Goal: Task Accomplishment & Management: Complete application form

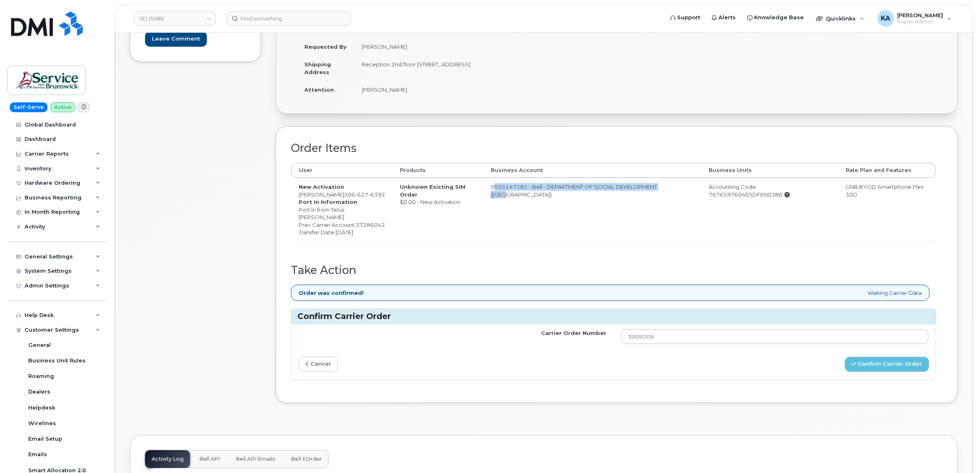
scroll to position [154, 0]
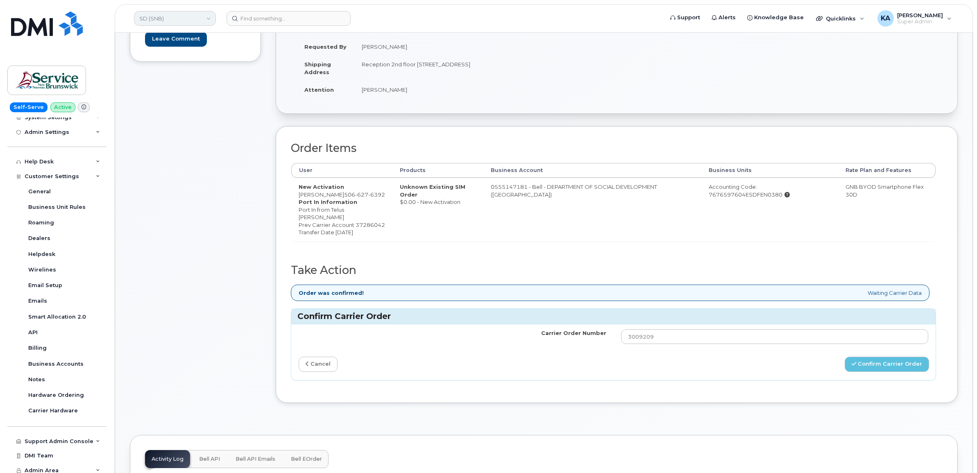
click at [173, 20] on link "SD (SNB)" at bounding box center [175, 18] width 82 height 15
type input "kiew"
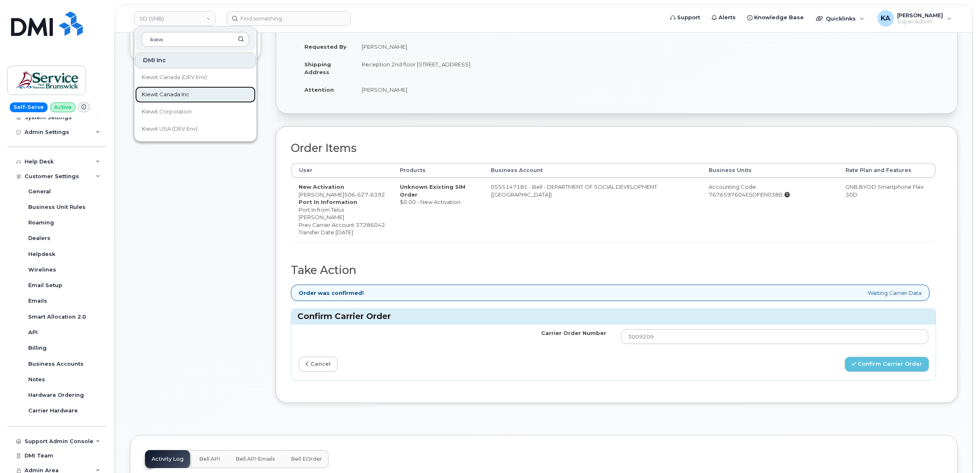
click at [166, 90] on link "Kiewit Canada Inc" at bounding box center [195, 94] width 120 height 16
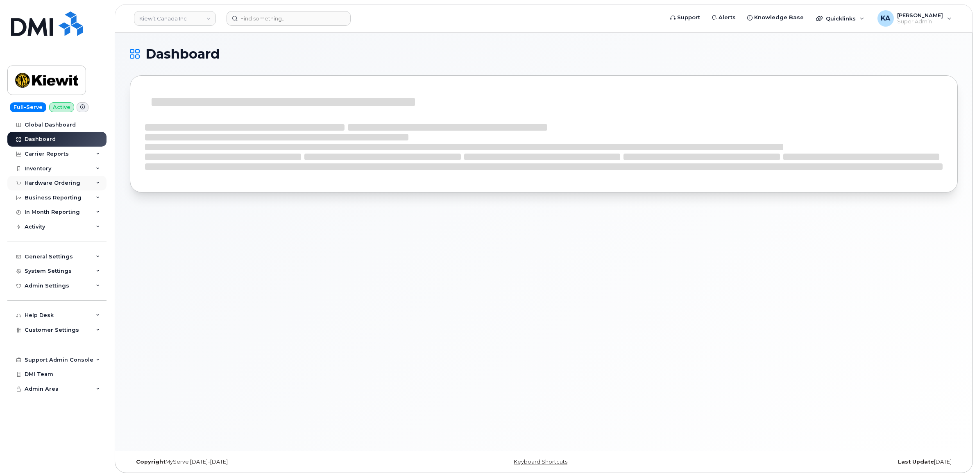
click at [39, 182] on div "Hardware Ordering" at bounding box center [53, 183] width 56 height 7
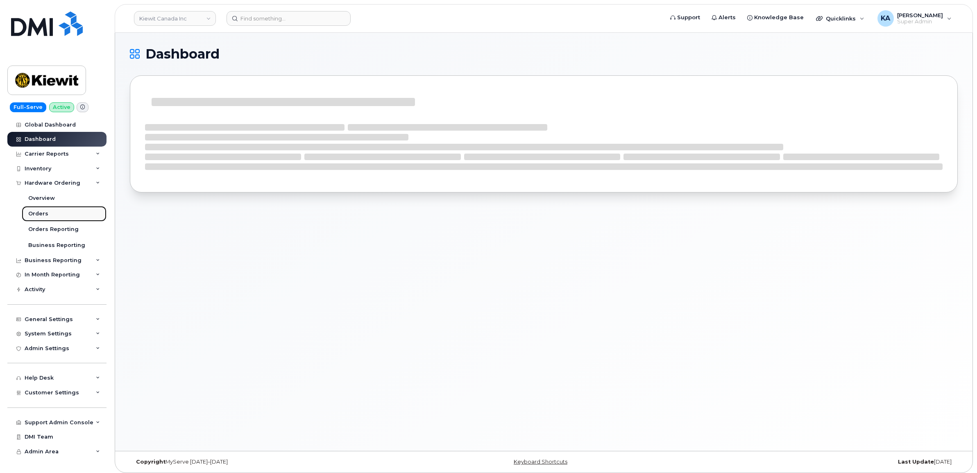
click at [37, 211] on div "Orders" at bounding box center [38, 213] width 20 height 7
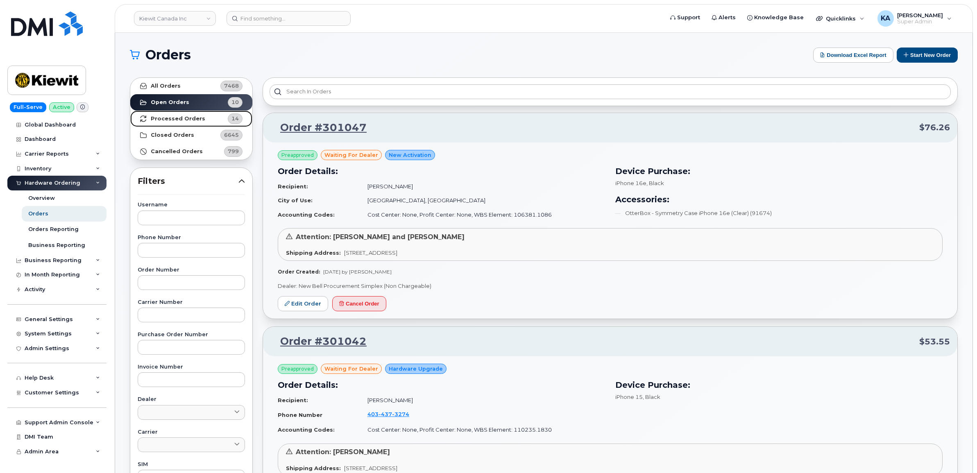
click at [171, 120] on strong "Processed Orders" at bounding box center [178, 119] width 55 height 7
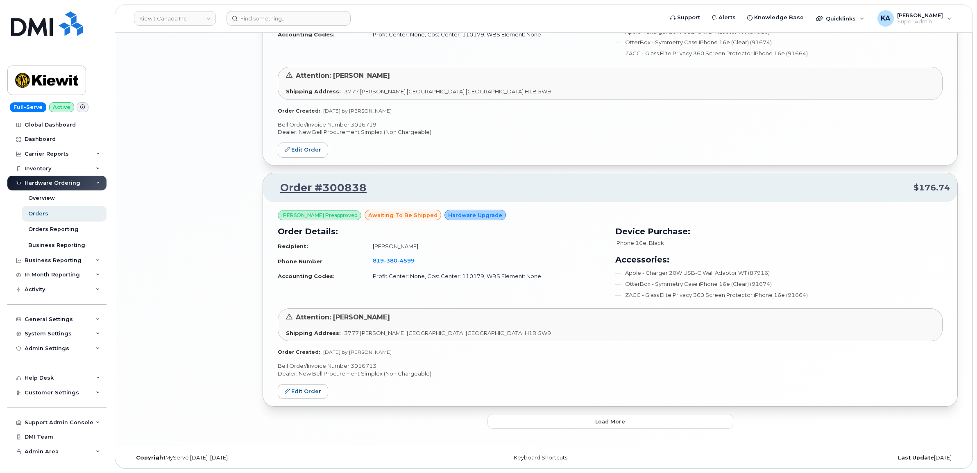
scroll to position [1591, 0]
click at [529, 420] on button "Load more" at bounding box center [611, 421] width 246 height 15
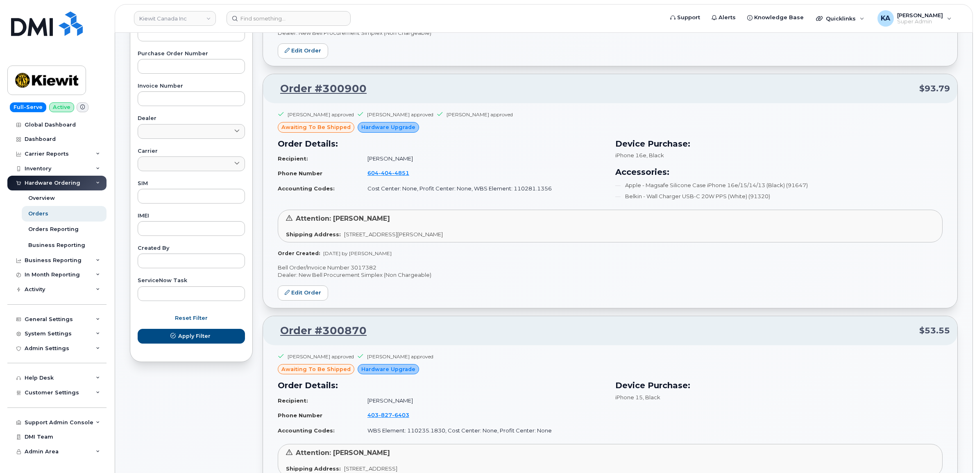
scroll to position [0, 0]
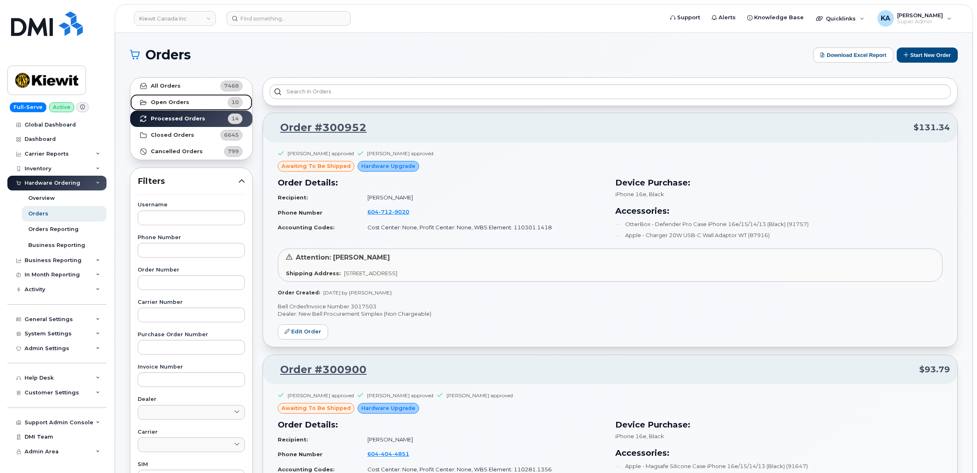
click at [168, 102] on strong "Open Orders" at bounding box center [170, 102] width 39 height 7
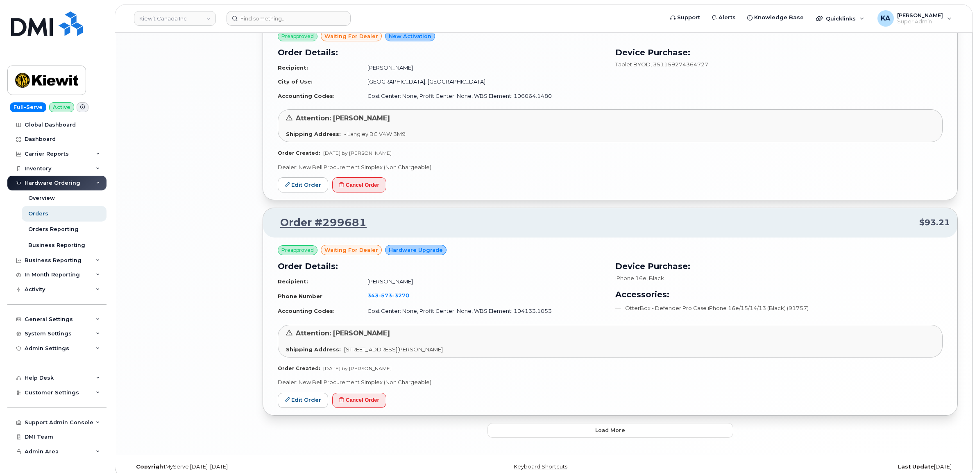
scroll to position [1470, 0]
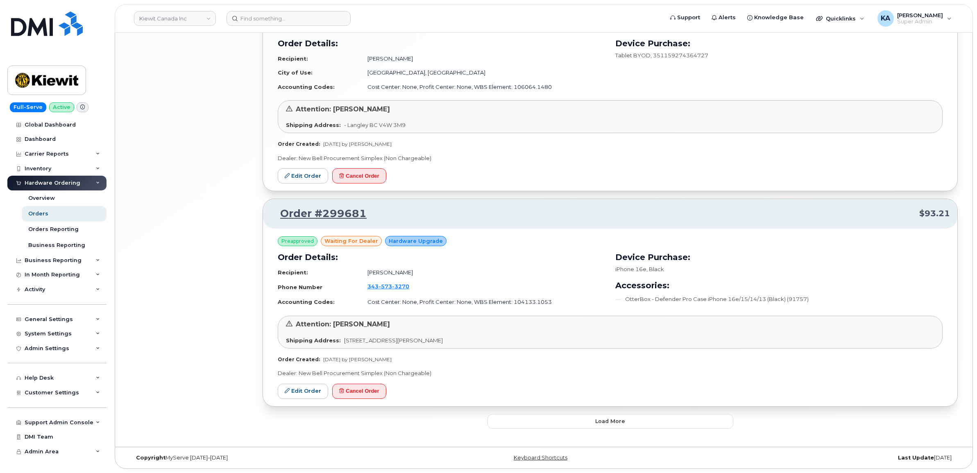
click at [548, 423] on button "Load more" at bounding box center [611, 421] width 246 height 15
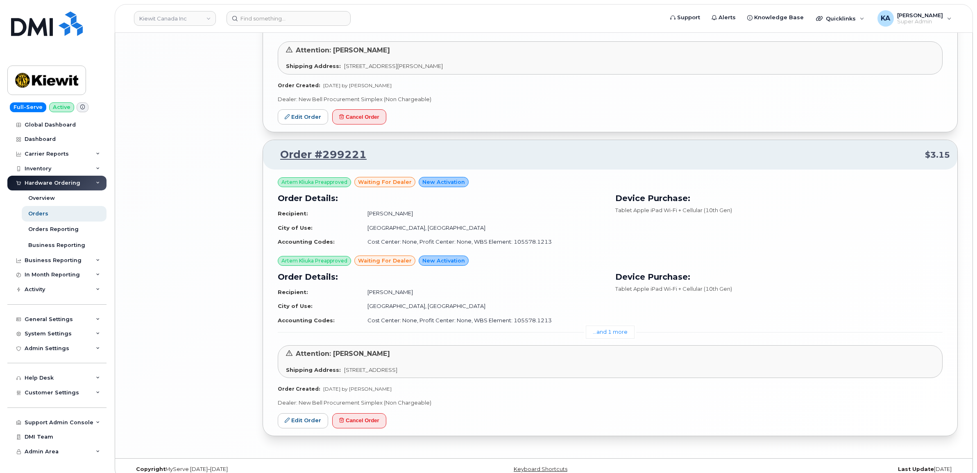
scroll to position [1972, 0]
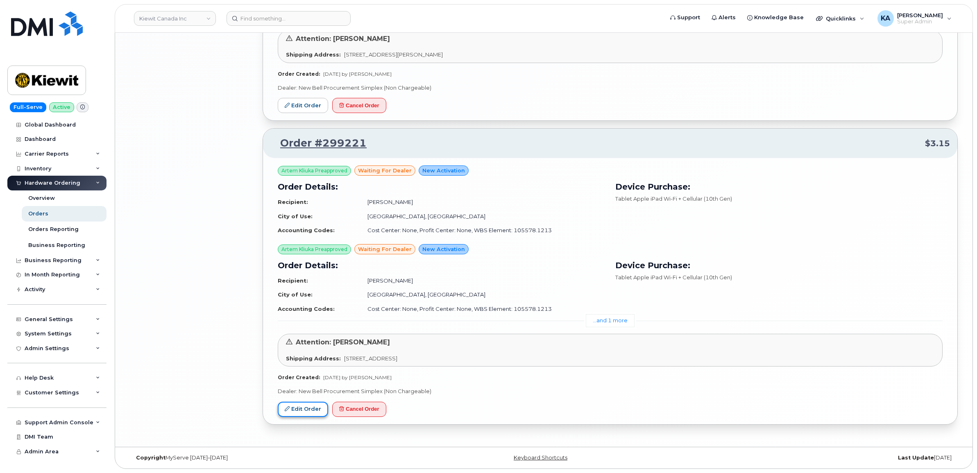
click at [314, 408] on link "Edit Order" at bounding box center [303, 409] width 50 height 15
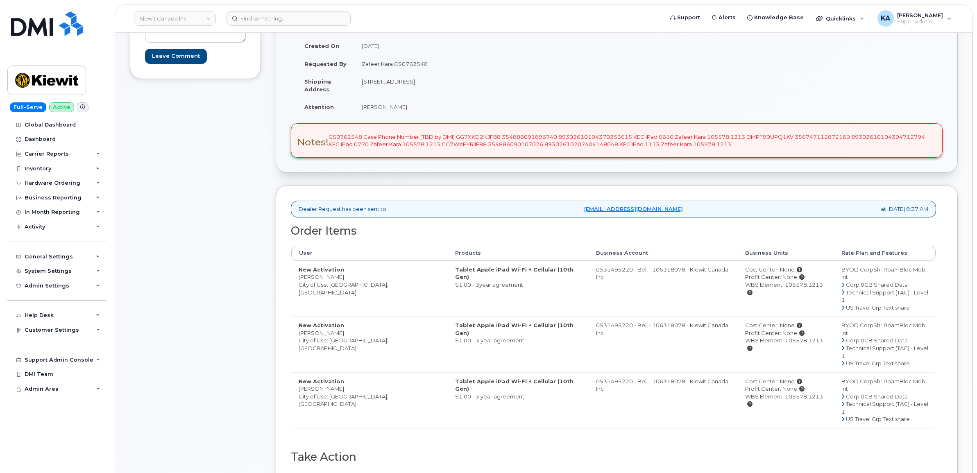
scroll to position [154, 0]
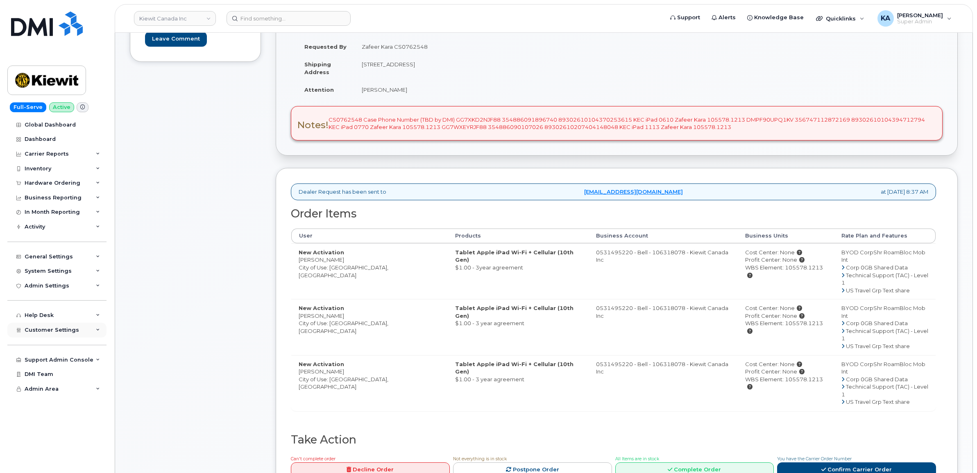
click at [39, 333] on span "Customer Settings" at bounding box center [52, 330] width 55 height 6
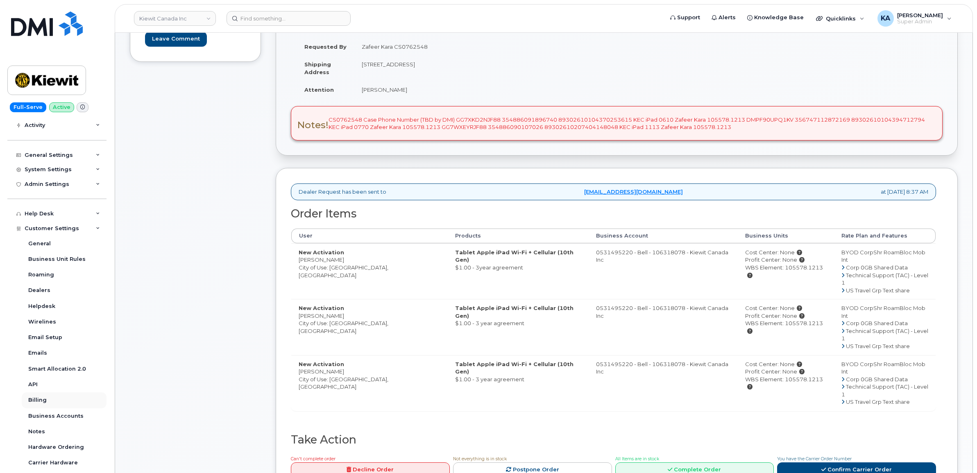
scroll to position [102, 0]
drag, startPoint x: 299, startPoint y: 260, endPoint x: 329, endPoint y: 261, distance: 29.9
click at [329, 261] on td "New Activation Zafeer Kara City of Use: Edmonton, Alberta" at bounding box center [369, 271] width 157 height 56
copy td "Zafeer Kara"
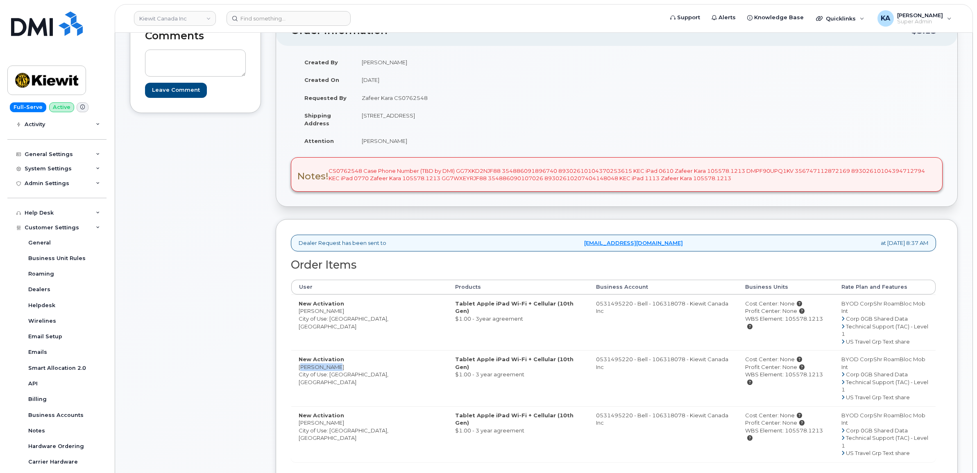
drag, startPoint x: 298, startPoint y: 351, endPoint x: 329, endPoint y: 352, distance: 31.6
click at [329, 352] on td "New Activation Zafeer Kara City of Use: Edmonton, Alberta" at bounding box center [369, 378] width 157 height 56
copy td "Zafeer Kara"
drag, startPoint x: 299, startPoint y: 394, endPoint x: 334, endPoint y: 398, distance: 35.0
click at [334, 407] on td "New Activation Zafeer Kara City of Use: Edmonton, Alberta" at bounding box center [369, 435] width 157 height 56
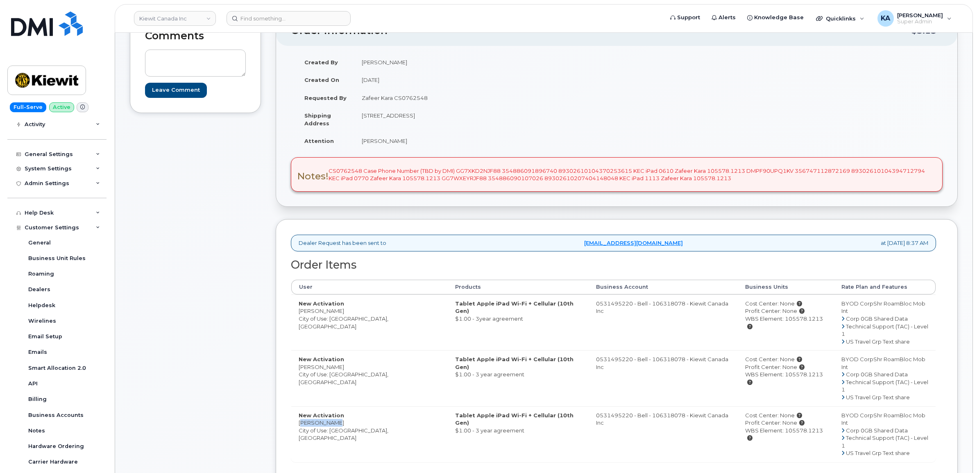
copy td "Zafeer Kara"
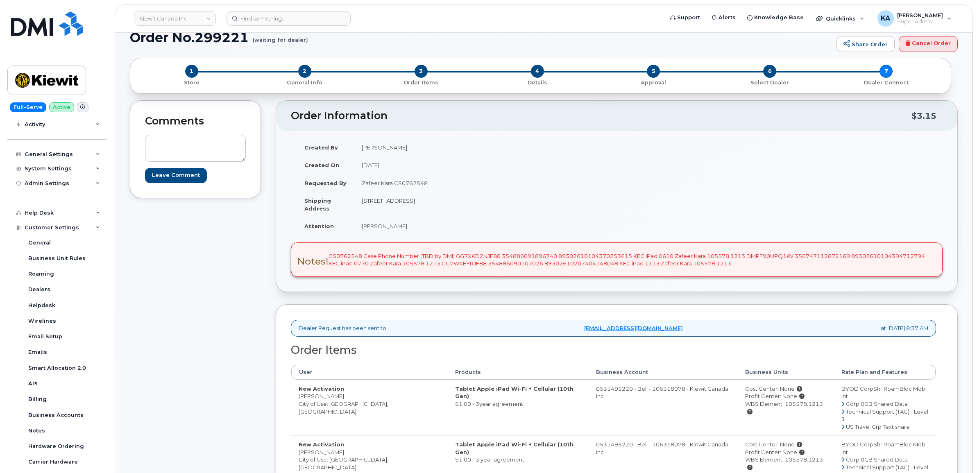
scroll to position [0, 0]
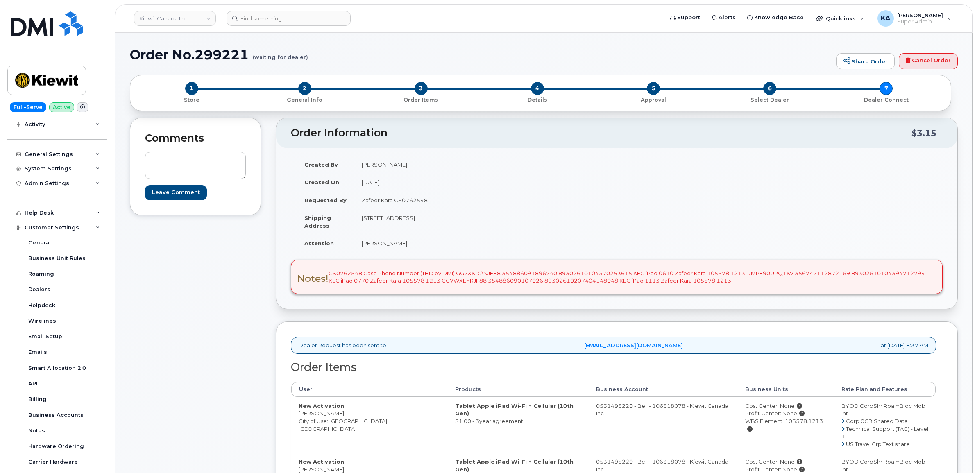
drag, startPoint x: 360, startPoint y: 220, endPoint x: 404, endPoint y: 227, distance: 44.5
click at [404, 227] on td "[STREET_ADDRESS]" at bounding box center [482, 221] width 257 height 25
copy td "125 Street Fort"
click at [425, 218] on td "[STREET_ADDRESS]" at bounding box center [482, 221] width 257 height 25
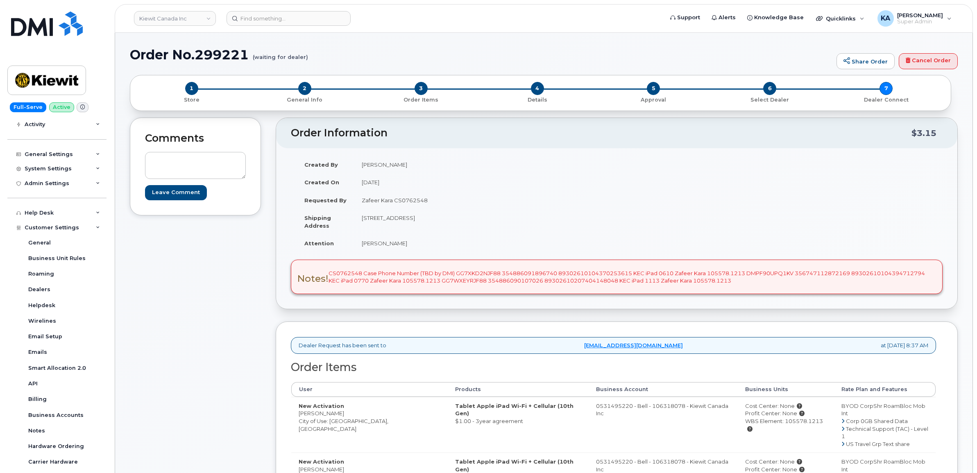
copy td "Saskatchewan"
drag, startPoint x: 454, startPoint y: 218, endPoint x: 477, endPoint y: 220, distance: 23.0
click at [477, 220] on td "[STREET_ADDRESS]" at bounding box center [482, 221] width 257 height 25
copy td "T8L 4C1"
drag, startPoint x: 361, startPoint y: 218, endPoint x: 488, endPoint y: 220, distance: 127.1
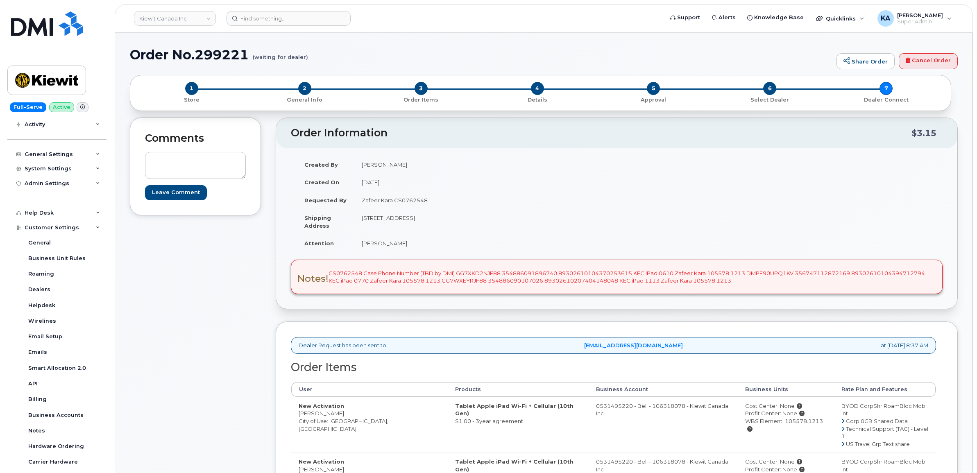
click at [488, 220] on td "[STREET_ADDRESS]" at bounding box center [482, 221] width 257 height 25
copy td "[STREET_ADDRESS]"
drag, startPoint x: 359, startPoint y: 245, endPoint x: 391, endPoint y: 249, distance: 32.2
click at [391, 249] on td "Zafeer Kara" at bounding box center [482, 243] width 257 height 18
copy td "Zafeer Kara"
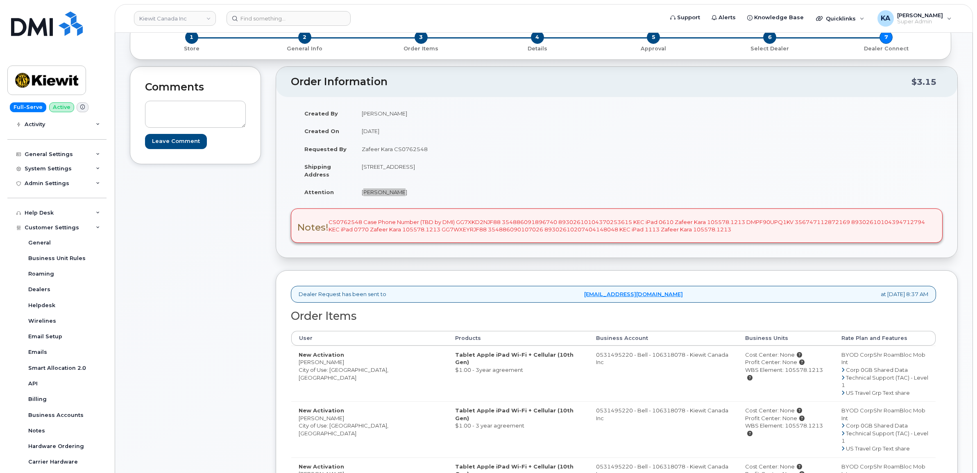
scroll to position [102, 0]
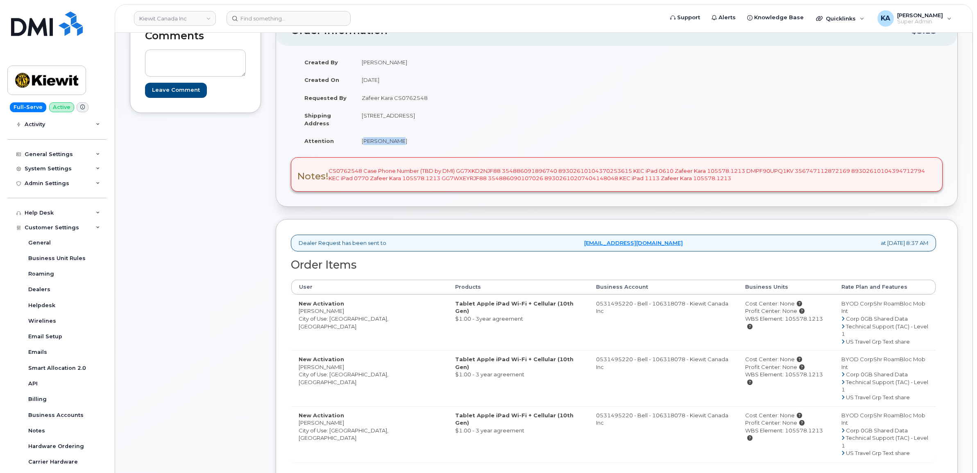
drag, startPoint x: 721, startPoint y: 322, endPoint x: 798, endPoint y: 323, distance: 76.6
click at [798, 323] on div "WBS Element: 105578.1213" at bounding box center [786, 322] width 82 height 15
copy div "WBS Element: 105578.1213"
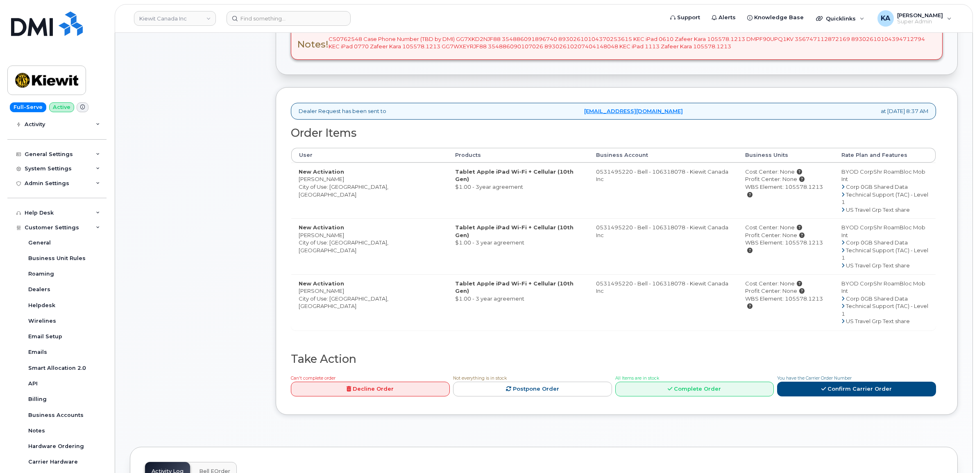
scroll to position [256, 0]
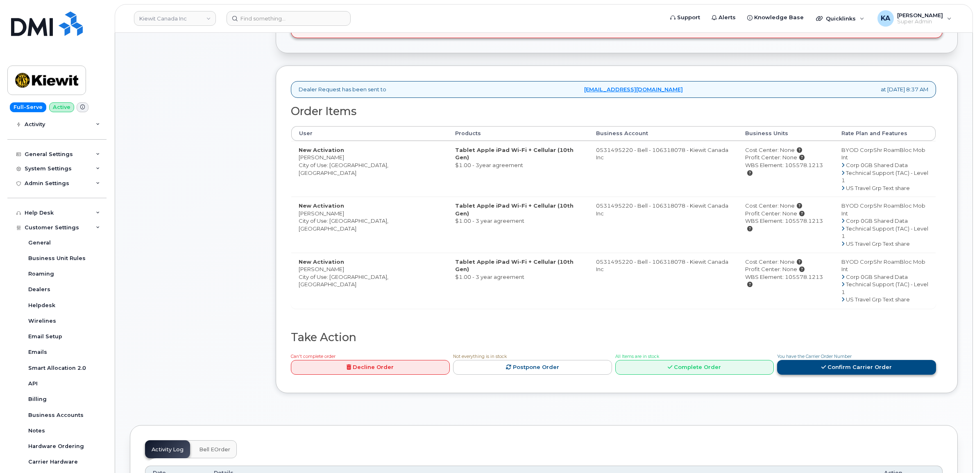
click at [835, 352] on div "You have the Carrier Order Number Confirm Carrier Order" at bounding box center [856, 363] width 159 height 23
click at [833, 360] on link "Confirm Carrier Order" at bounding box center [856, 367] width 159 height 15
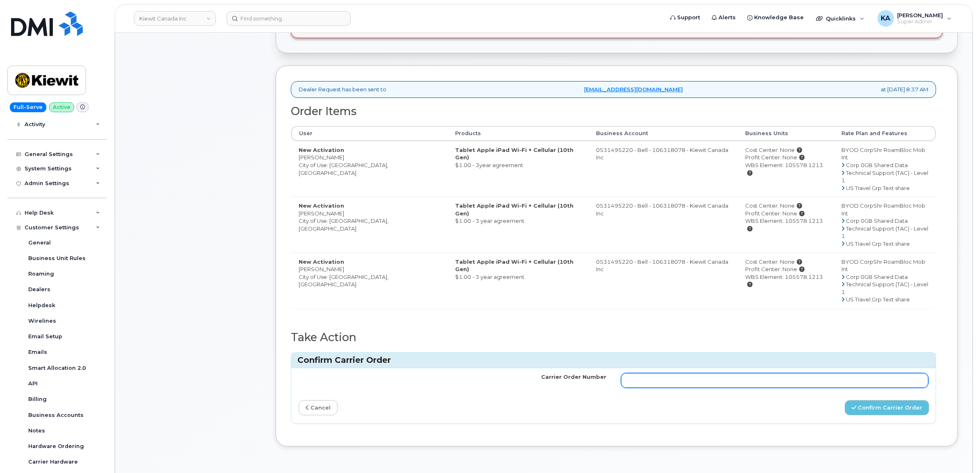
drag, startPoint x: 677, startPoint y: 342, endPoint x: 680, endPoint y: 339, distance: 4.4
click at [677, 373] on input "Carrier Order Number" at bounding box center [775, 380] width 308 height 15
paste input "3017830"
type input "3017830"
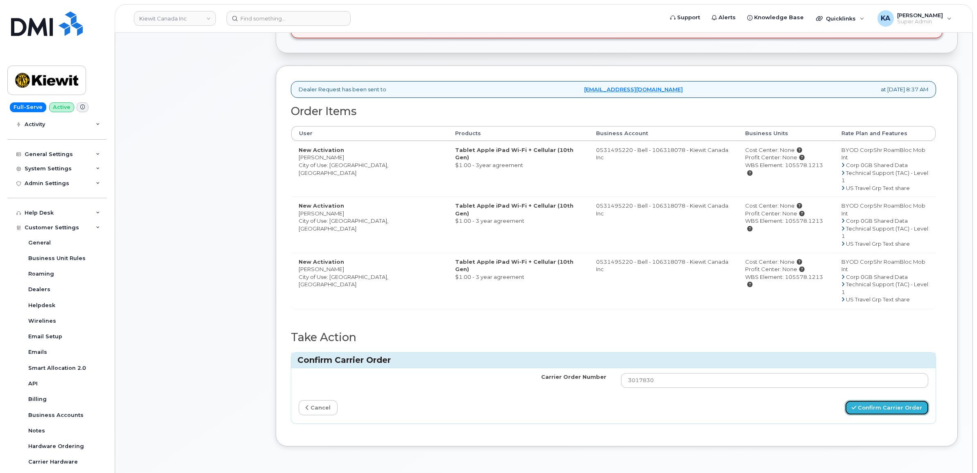
click at [868, 400] on button "Confirm Carrier Order" at bounding box center [887, 407] width 84 height 15
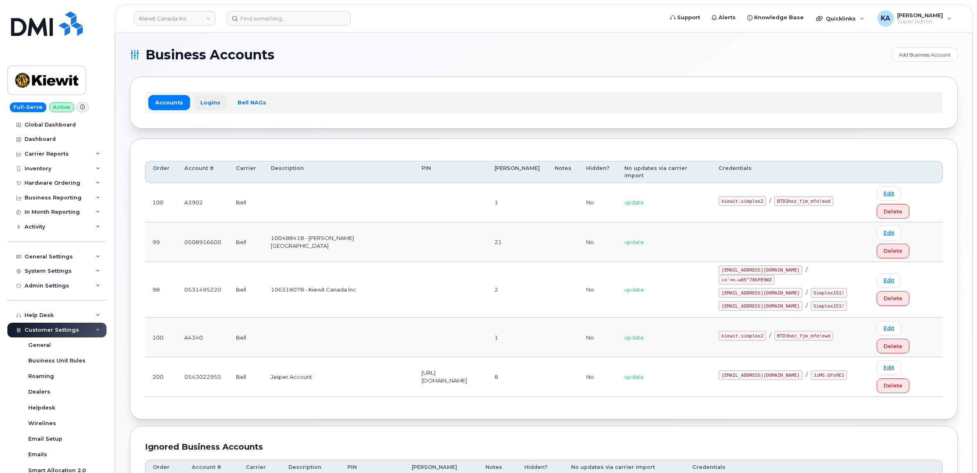
click at [206, 101] on link "Logins" at bounding box center [210, 102] width 34 height 15
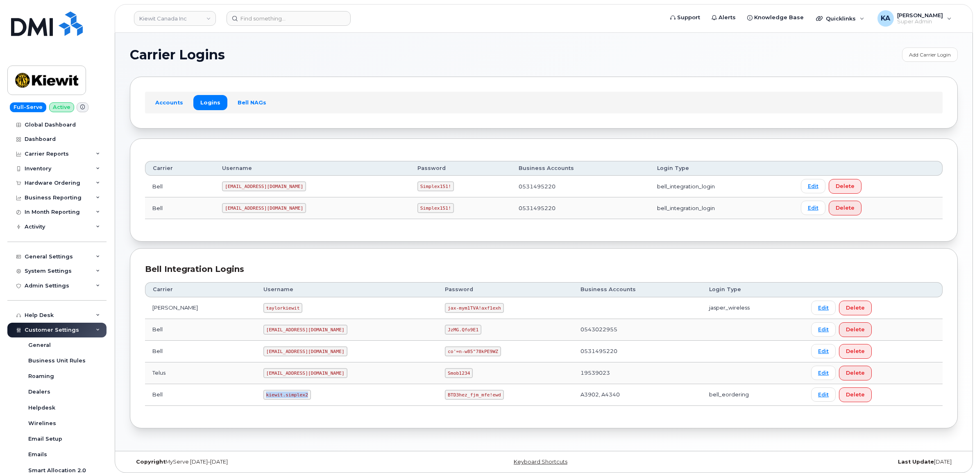
drag, startPoint x: 245, startPoint y: 398, endPoint x: 289, endPoint y: 400, distance: 44.3
click at [289, 400] on td "kiewit.simplex2" at bounding box center [347, 395] width 182 height 22
copy code "kiewit.simplex2"
drag, startPoint x: 407, startPoint y: 398, endPoint x: 466, endPoint y: 403, distance: 59.3
click at [466, 403] on td "BTD3hez_fjm_mfe!ewd" at bounding box center [505, 395] width 135 height 22
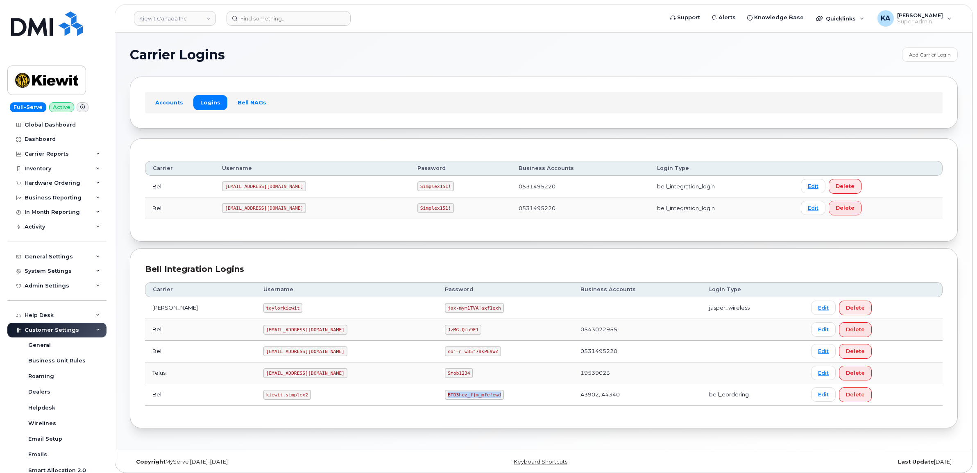
copy code "BTD3hez_fjm_mfe!ewd"
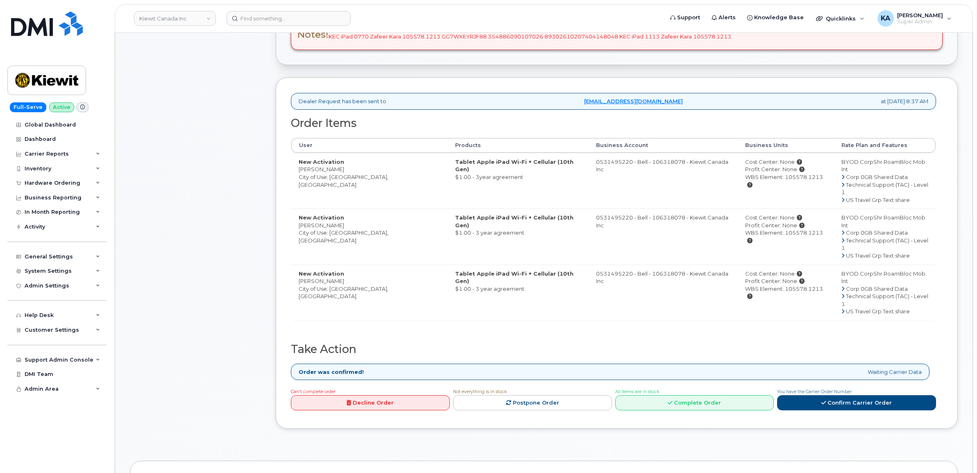
scroll to position [307, 0]
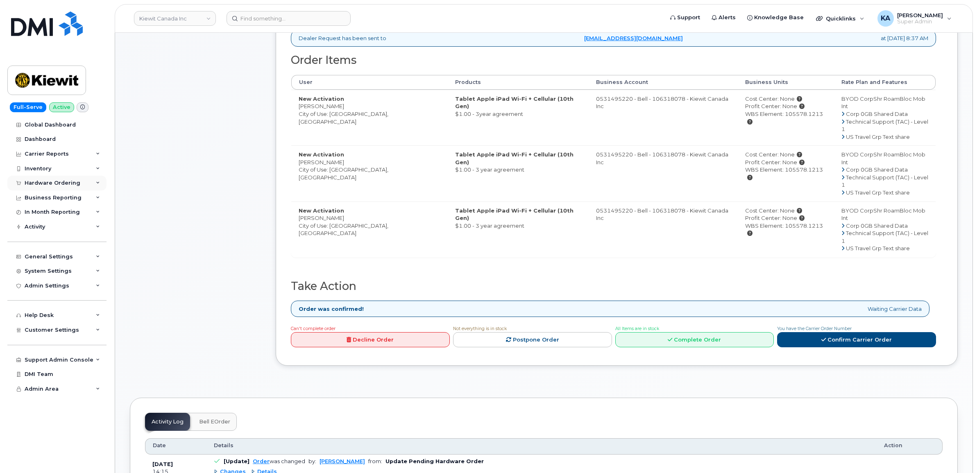
click at [52, 183] on div "Hardware Ordering" at bounding box center [53, 183] width 56 height 7
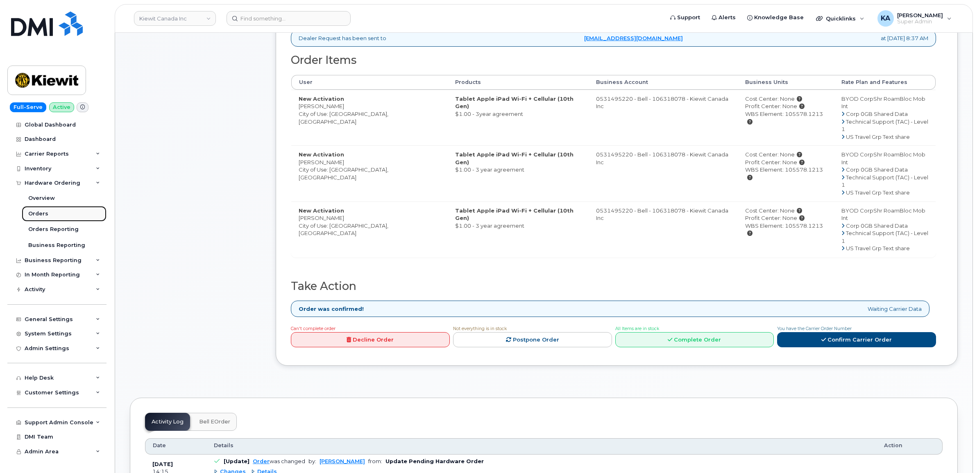
click at [39, 214] on div "Orders" at bounding box center [38, 213] width 20 height 7
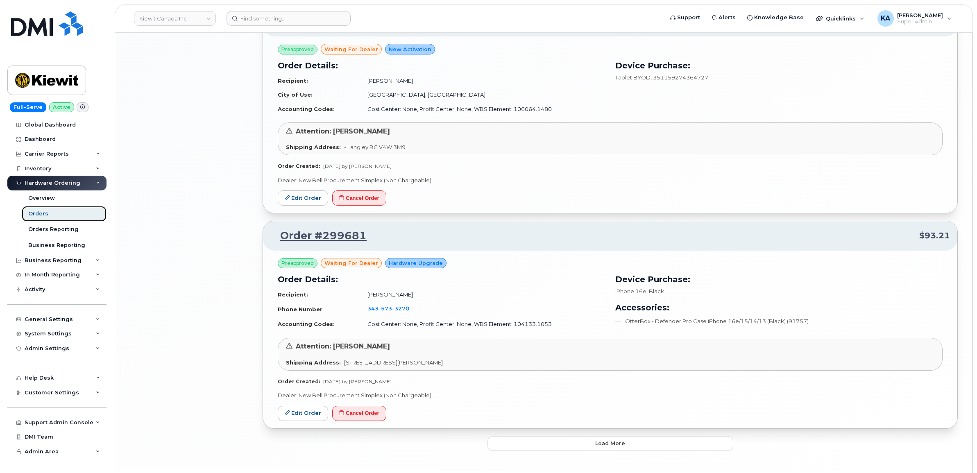
scroll to position [1470, 0]
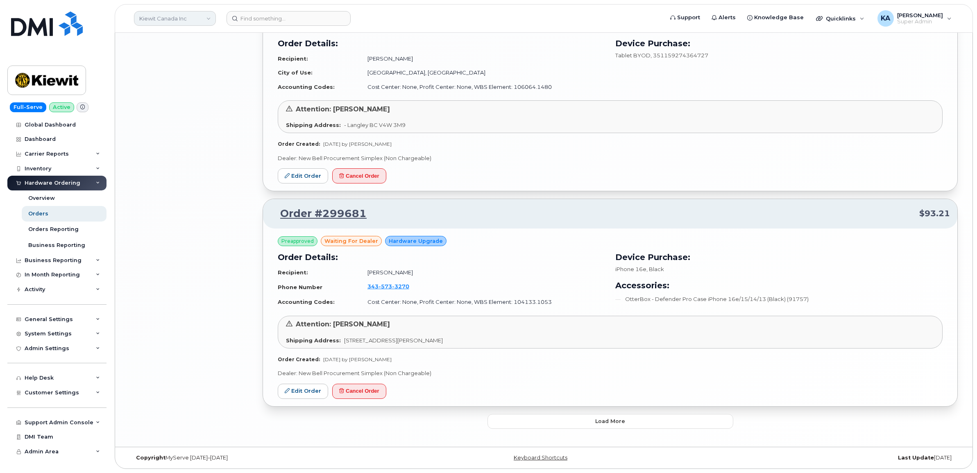
click at [154, 18] on link "Kiewit Canada Inc" at bounding box center [175, 18] width 82 height 15
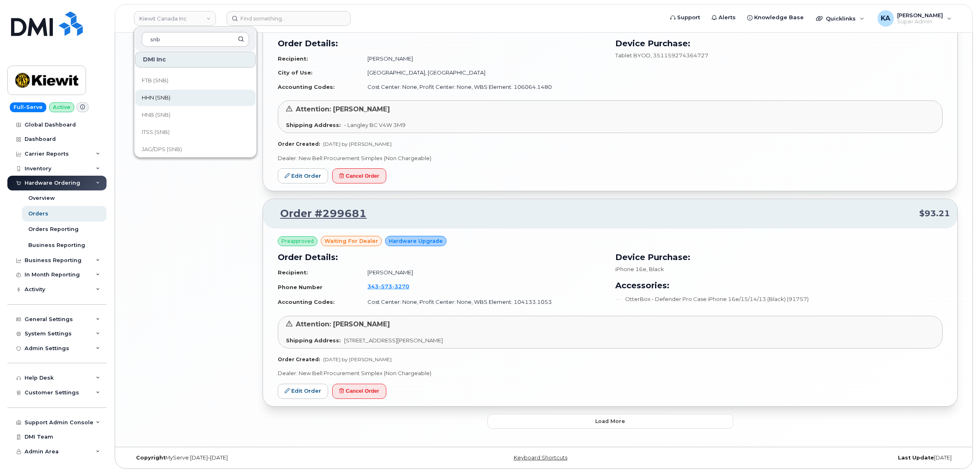
scroll to position [205, 0]
type input "snb"
click at [154, 97] on span "HHN (SNB)" at bounding box center [156, 96] width 29 height 8
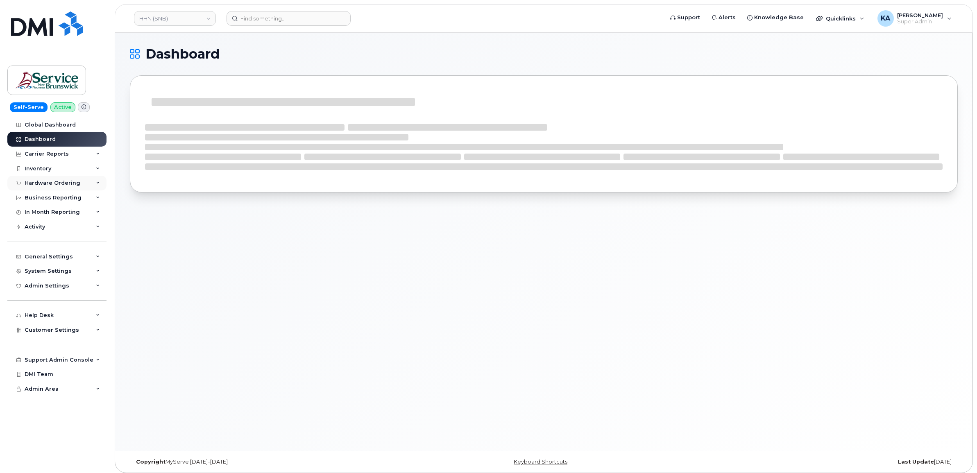
click at [51, 185] on div "Hardware Ordering" at bounding box center [53, 183] width 56 height 7
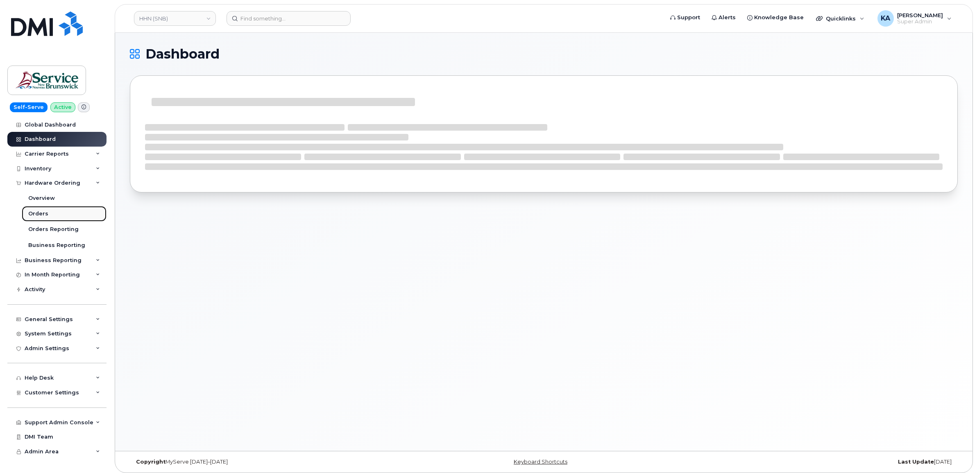
click at [34, 216] on div "Orders" at bounding box center [38, 213] width 20 height 7
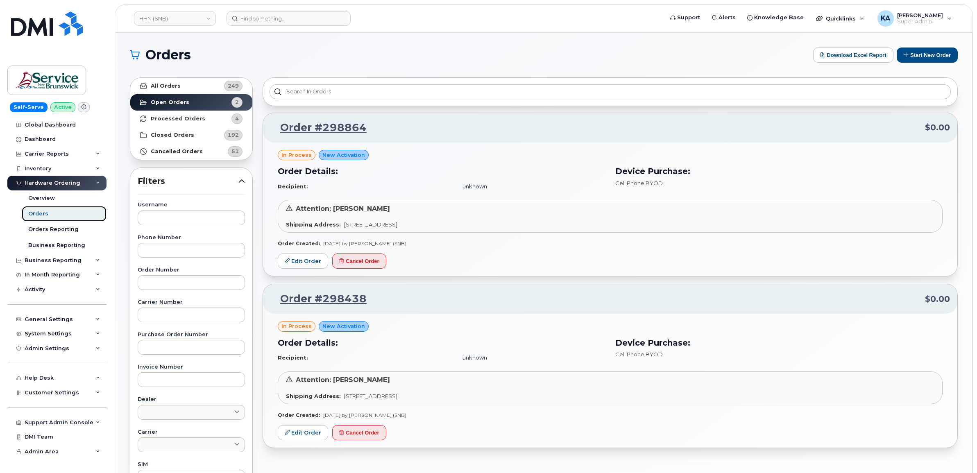
click at [34, 216] on div "Orders" at bounding box center [38, 213] width 20 height 7
click at [152, 18] on link "HHN (SNB)" at bounding box center [175, 18] width 82 height 15
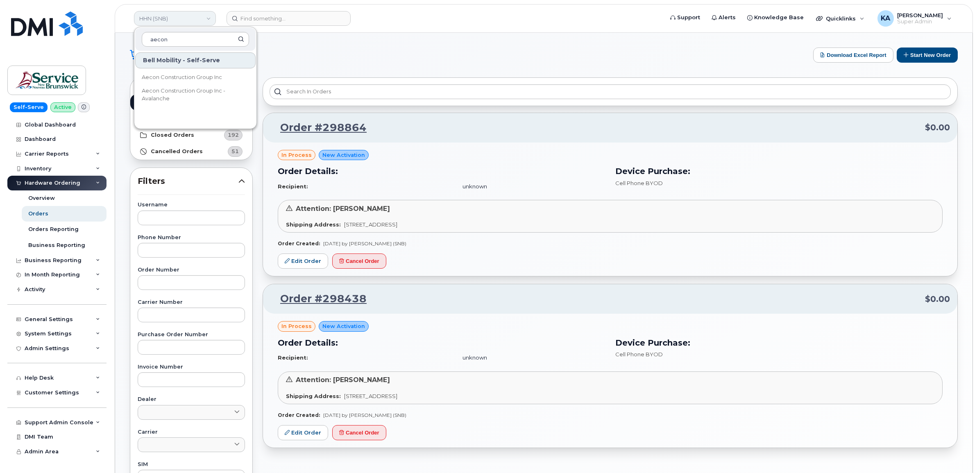
type input "aecon"
click at [154, 74] on span "Aecon Construction Group Inc" at bounding box center [182, 77] width 80 height 8
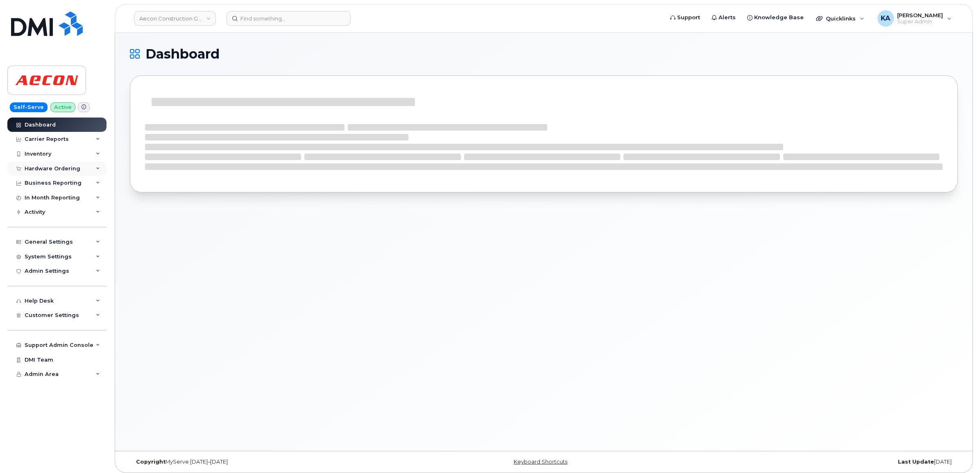
click at [44, 168] on div "Hardware Ordering" at bounding box center [53, 169] width 56 height 7
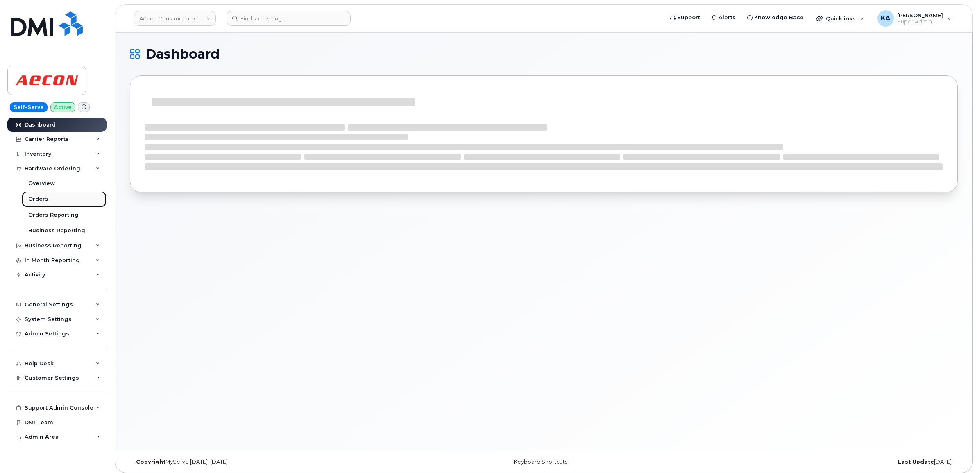
click at [32, 198] on div "Orders" at bounding box center [38, 198] width 20 height 7
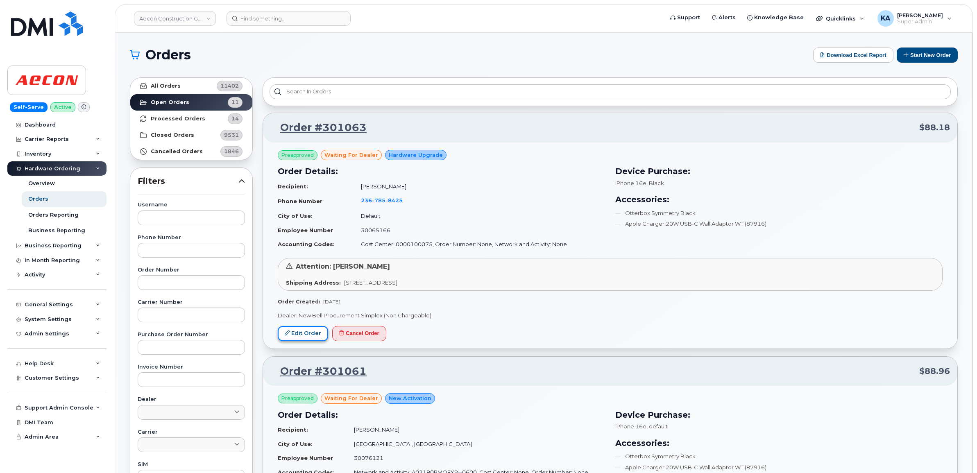
click at [296, 334] on link "Edit Order" at bounding box center [303, 333] width 50 height 15
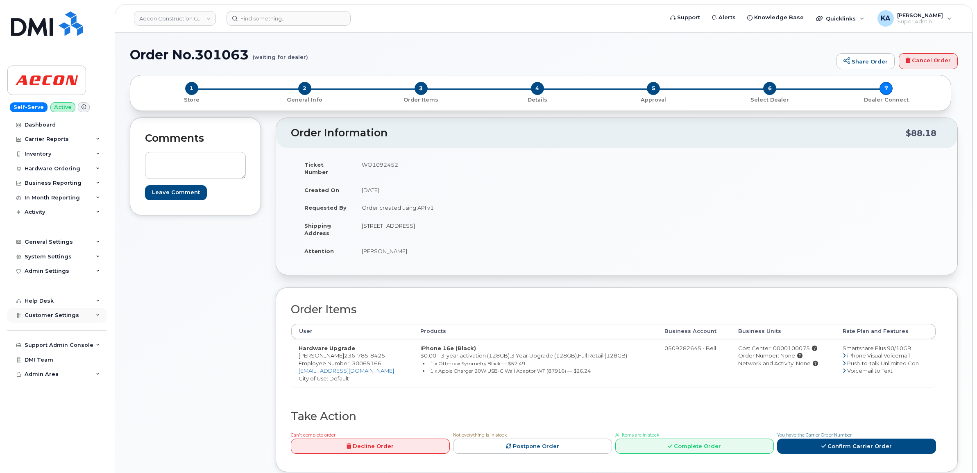
click at [57, 318] on span "Customer Settings" at bounding box center [52, 315] width 55 height 6
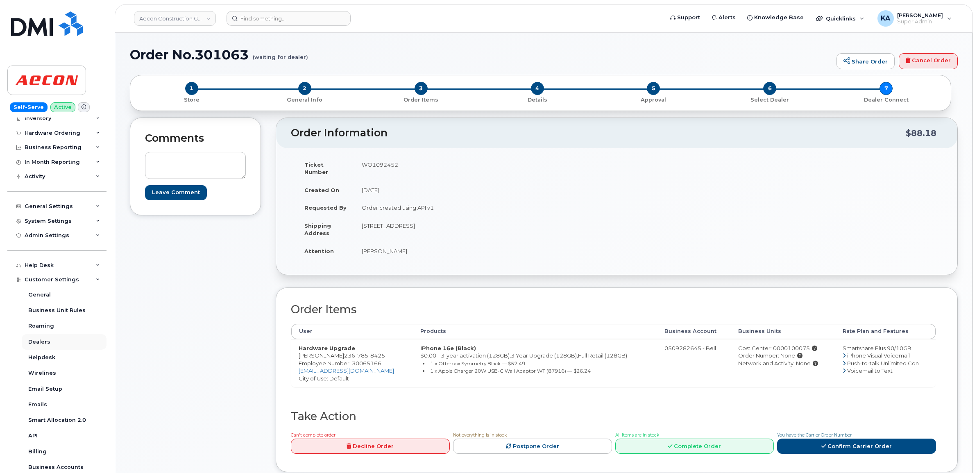
scroll to position [51, 0]
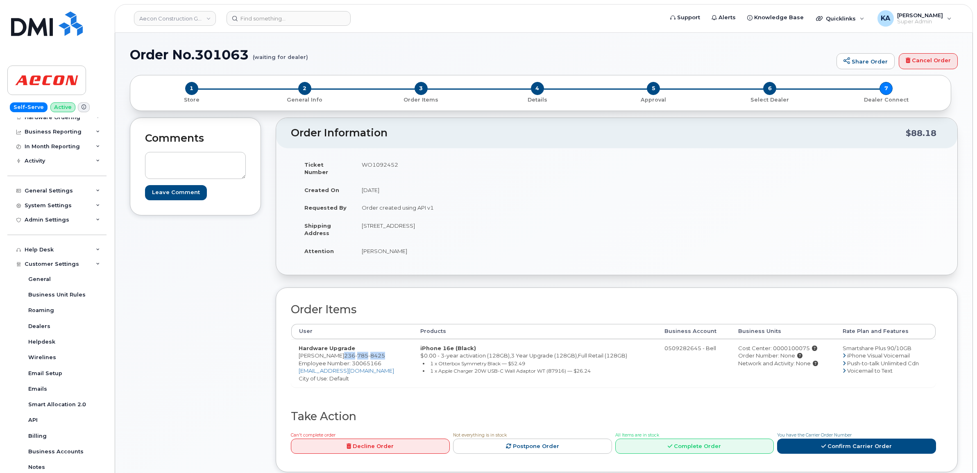
drag, startPoint x: 335, startPoint y: 349, endPoint x: 376, endPoint y: 349, distance: 40.6
click at [376, 352] on span "[PHONE_NUMBER]" at bounding box center [364, 355] width 41 height 7
copy span "[PHONE_NUMBER]"
click at [361, 360] on span "Employee Number: 30065166" at bounding box center [340, 363] width 83 height 7
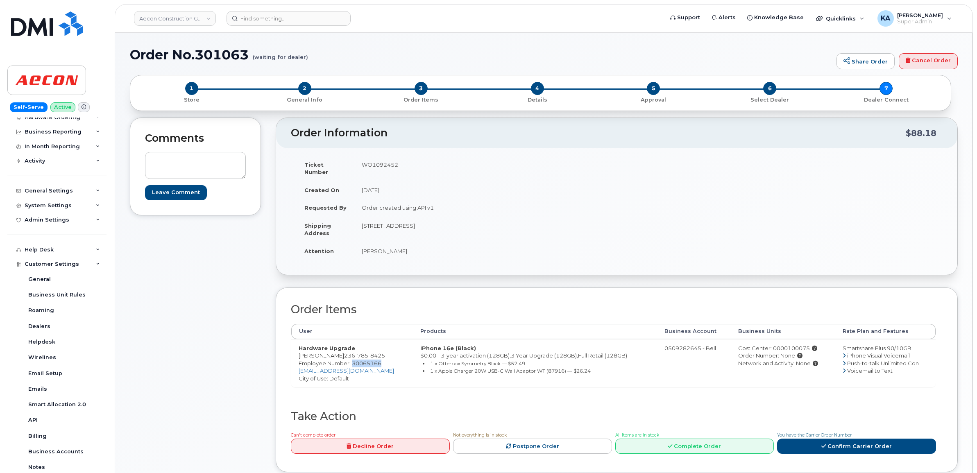
copy span "30065166"
drag, startPoint x: 359, startPoint y: 218, endPoint x: 455, endPoint y: 226, distance: 96.6
click at [455, 226] on td "Suite 2124, 1055 Dunsmuir Street Vancouver BC V7X1G4" at bounding box center [482, 229] width 257 height 25
copy td "Suite 2124, 1055 Dunsmuir Street"
drag, startPoint x: 494, startPoint y: 218, endPoint x: 531, endPoint y: 221, distance: 37.1
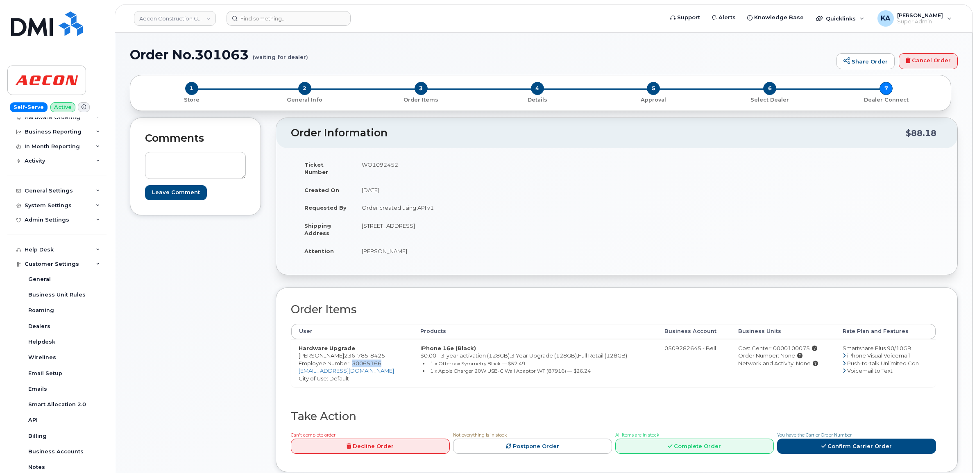
click at [531, 221] on td "Suite 2124, 1055 Dunsmuir Street Vancouver BC V7X1G4" at bounding box center [482, 229] width 257 height 25
copy td "V7X1G4"
drag, startPoint x: 361, startPoint y: 244, endPoint x: 404, endPoint y: 247, distance: 42.7
click at [404, 247] on td "Simon Green" at bounding box center [482, 251] width 257 height 18
copy td "Simon Green"
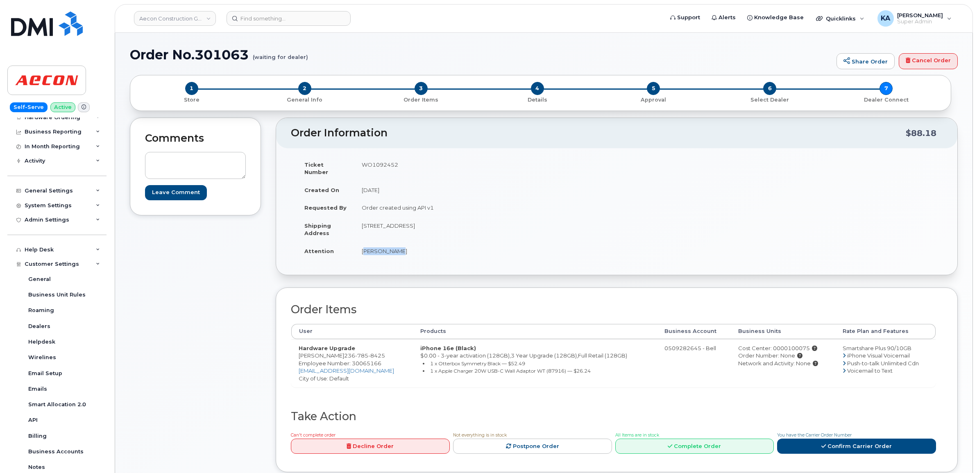
click at [779, 345] on div "Cost Center: 0000100075" at bounding box center [783, 349] width 90 height 8
copy div "0000100075"
click at [389, 162] on td "WO1092452" at bounding box center [482, 168] width 257 height 25
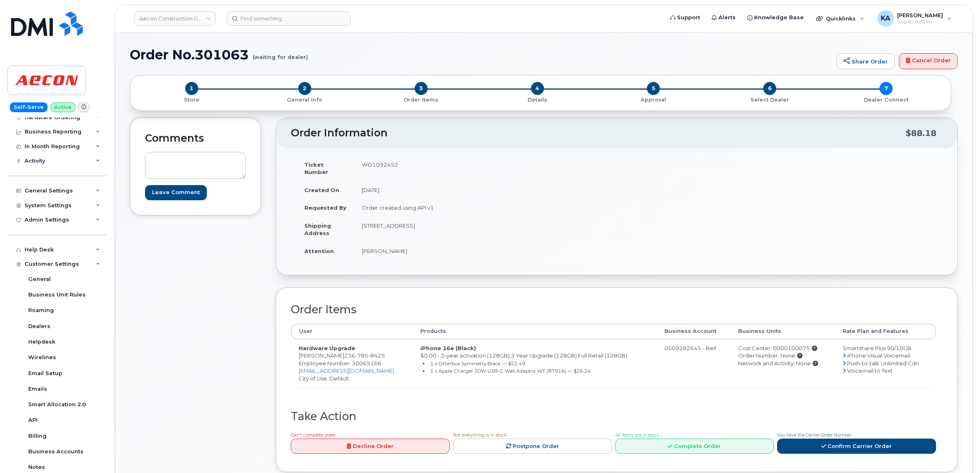
copy td "WO1092452"
click at [362, 360] on span "Employee Number: 30065166" at bounding box center [340, 363] width 83 height 7
copy span "30065166"
click at [830, 439] on link "Confirm Carrier Order" at bounding box center [856, 446] width 159 height 15
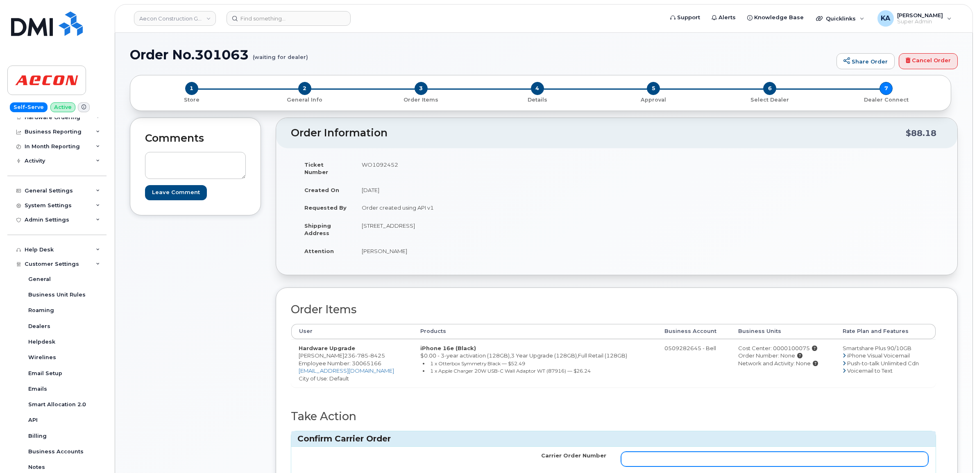
click at [753, 452] on input "Carrier Order Number" at bounding box center [775, 459] width 308 height 15
paste input "3017840"
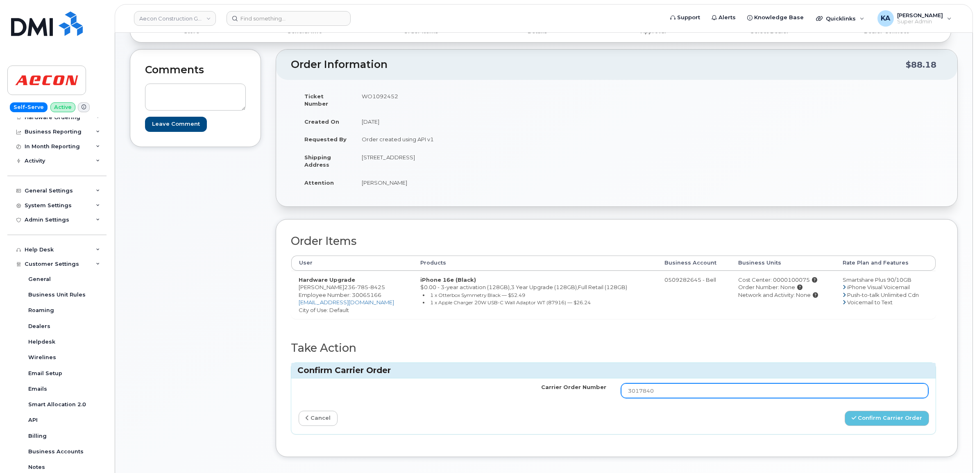
scroll to position [102, 0]
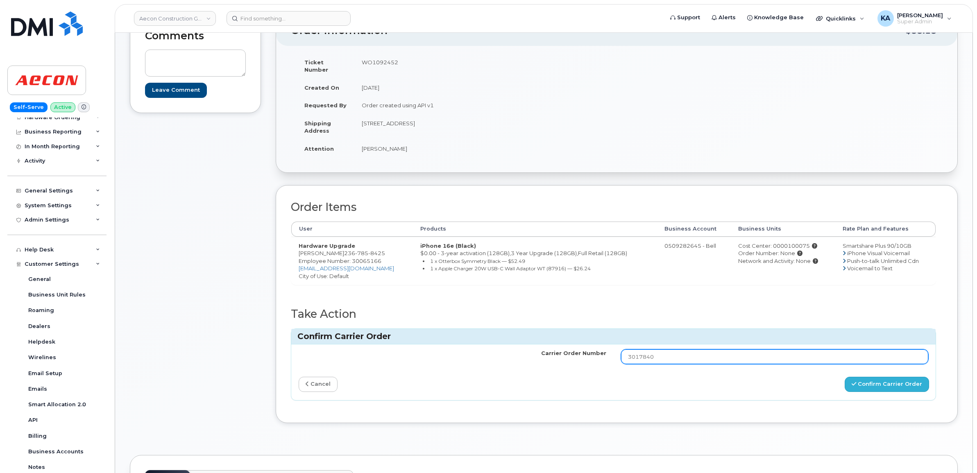
type input "3017840"
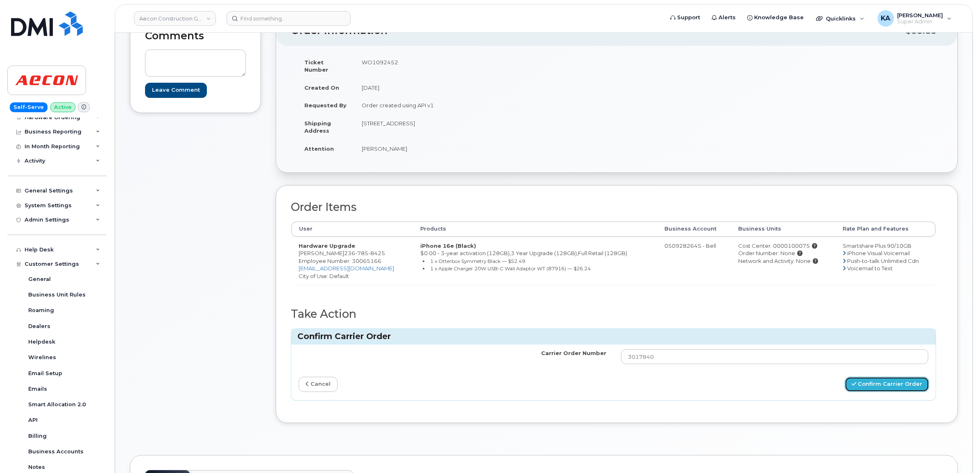
click at [878, 377] on button "Confirm Carrier Order" at bounding box center [887, 384] width 84 height 15
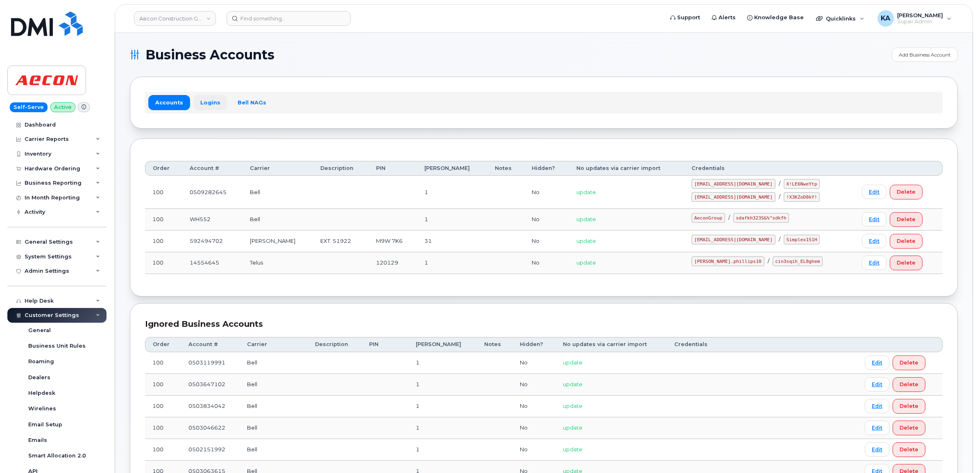
click at [205, 102] on link "Logins" at bounding box center [210, 102] width 34 height 15
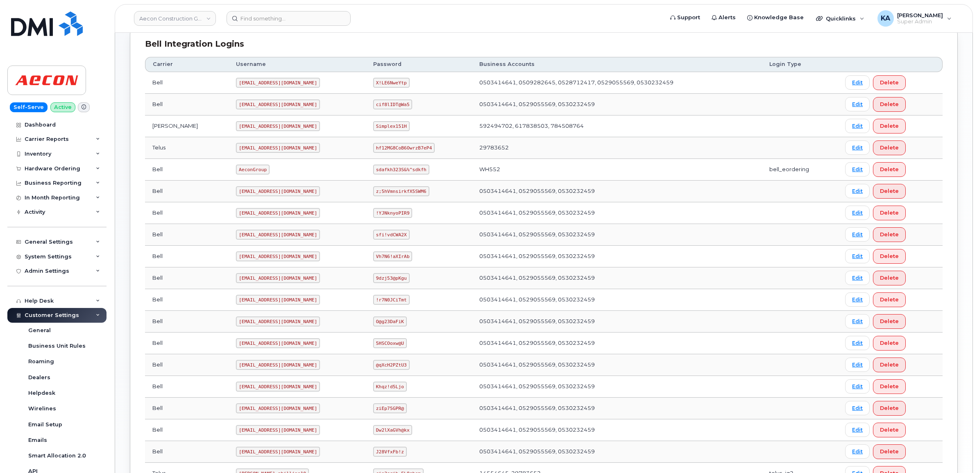
scroll to position [205, 0]
drag, startPoint x: 202, startPoint y: 170, endPoint x: 236, endPoint y: 171, distance: 34.0
click at [236, 171] on td "AeconGroup" at bounding box center [297, 169] width 137 height 22
copy code "AeconGroup"
drag, startPoint x: 362, startPoint y: 169, endPoint x: 415, endPoint y: 173, distance: 53.0
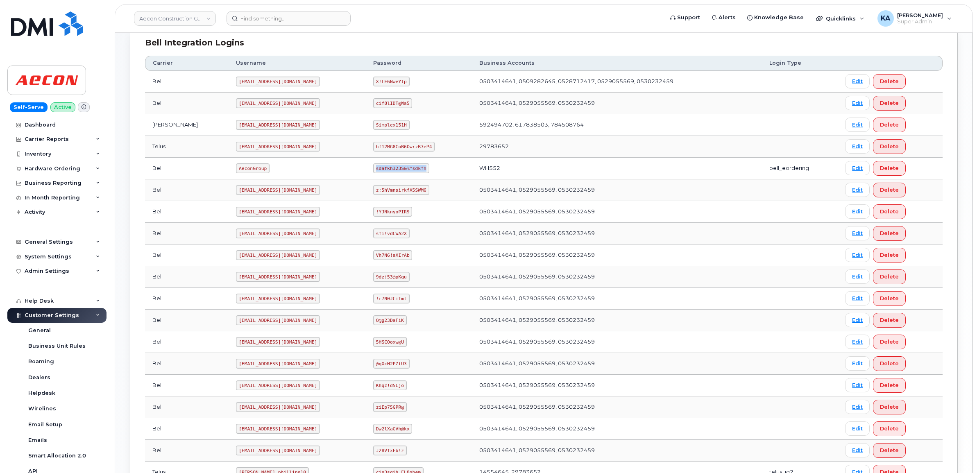
click at [415, 173] on td "sdafkh323S&%^sdkfh" at bounding box center [419, 169] width 106 height 22
copy code "sdafkh323S&%^sdkfh"
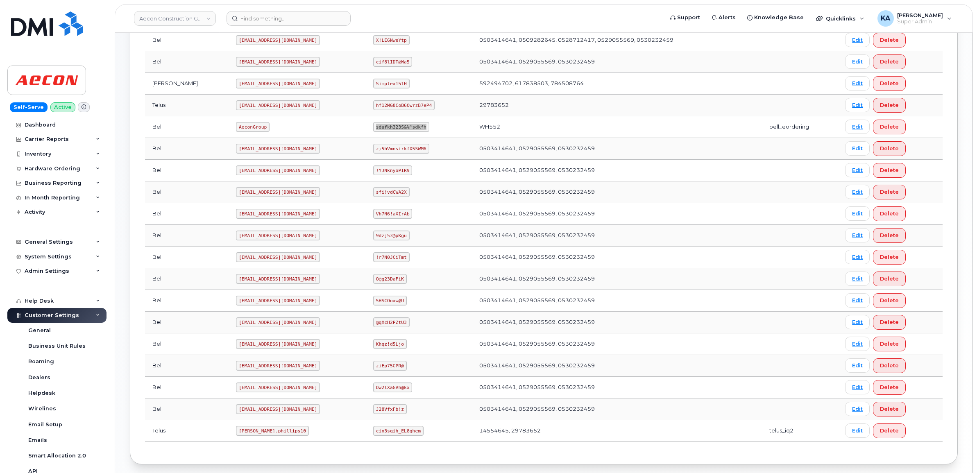
scroll to position [288, 0]
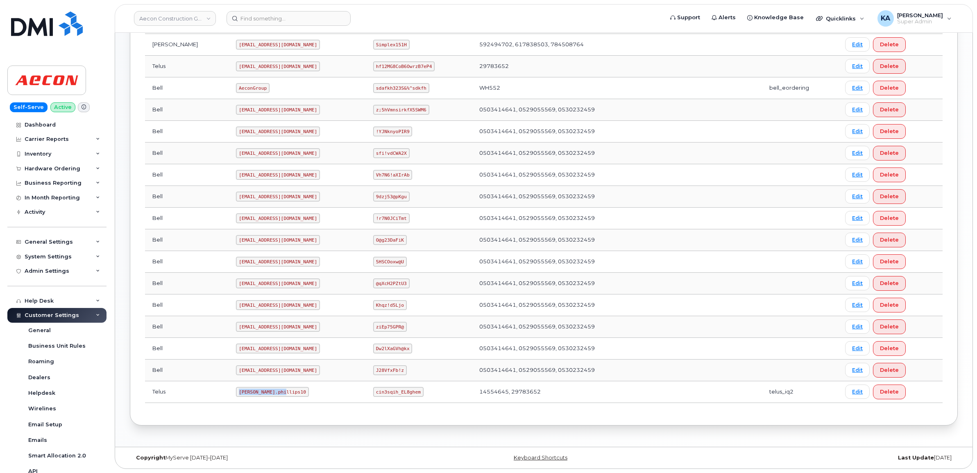
drag, startPoint x: 202, startPoint y: 394, endPoint x: 247, endPoint y: 399, distance: 44.9
click at [247, 399] on td "[PERSON_NAME].phillips10" at bounding box center [297, 393] width 137 height 22
copy code "[PERSON_NAME].phillips10"
drag, startPoint x: 361, startPoint y: 393, endPoint x: 404, endPoint y: 398, distance: 43.2
click at [404, 398] on td "cin3sqih_EL8ghem" at bounding box center [419, 393] width 106 height 22
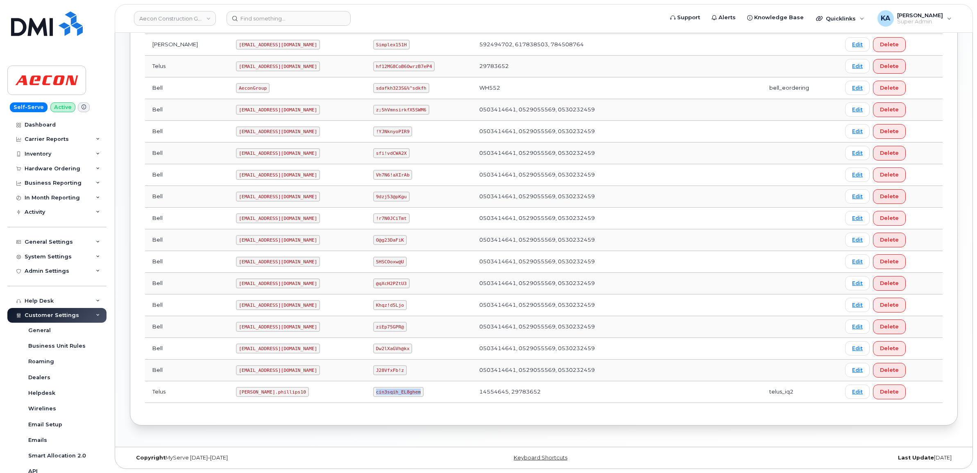
copy code "cin3sqih_EL8ghem"
drag, startPoint x: 204, startPoint y: 391, endPoint x: 250, endPoint y: 394, distance: 46.4
click at [250, 394] on code "[PERSON_NAME].phillips10" at bounding box center [272, 392] width 73 height 10
copy code "[PERSON_NAME].phillips10"
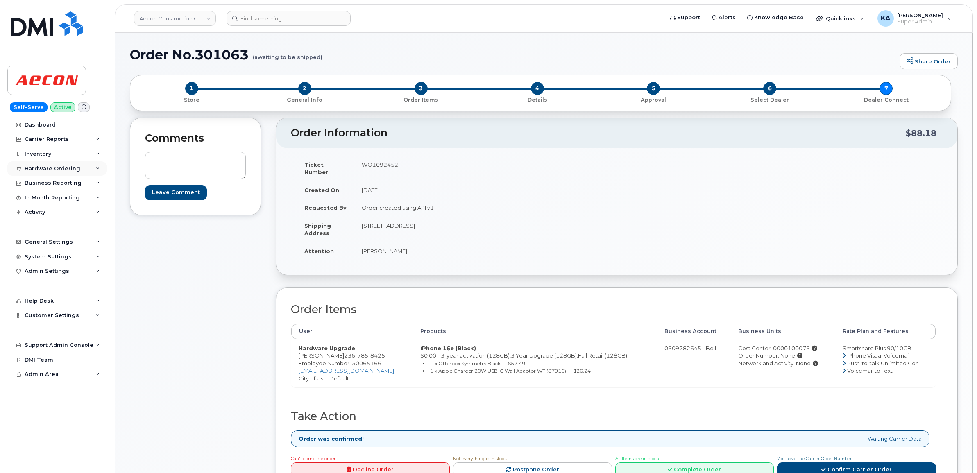
click at [68, 166] on div "Hardware Ordering" at bounding box center [53, 169] width 56 height 7
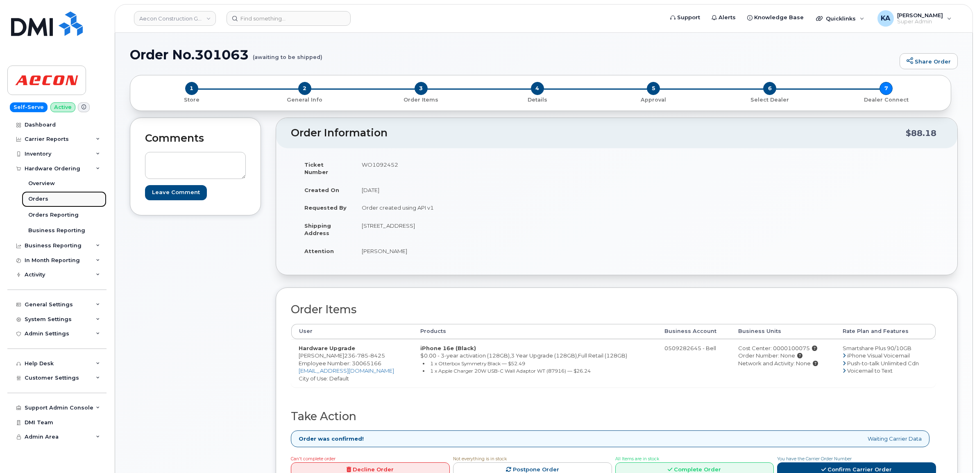
click at [38, 200] on div "Orders" at bounding box center [38, 198] width 20 height 7
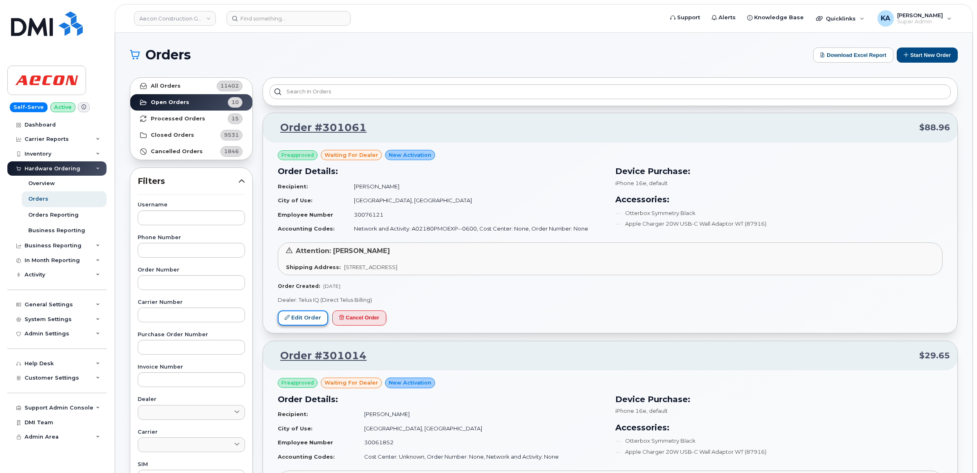
click at [308, 316] on link "Edit Order" at bounding box center [303, 318] width 50 height 15
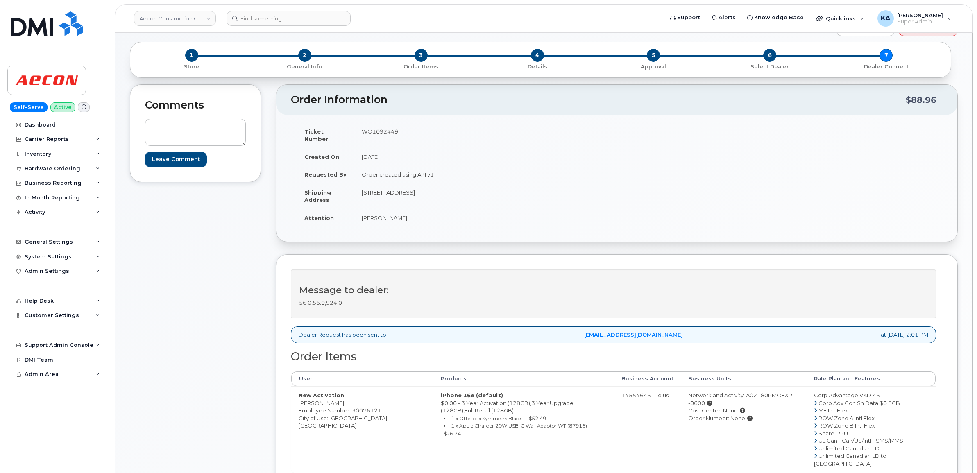
scroll to position [51, 0]
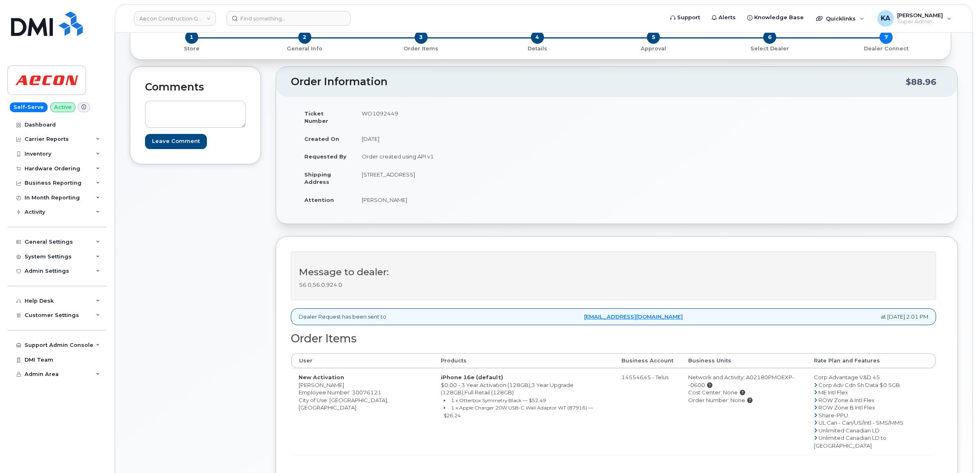
drag, startPoint x: 296, startPoint y: 377, endPoint x: 345, endPoint y: 378, distance: 49.6
click at [345, 378] on td "New Activation [PERSON_NAME] Employee Number: 30076121 City of Use: [GEOGRAPHIC…" at bounding box center [362, 411] width 142 height 86
copy td "[PERSON_NAME]"
click at [378, 110] on td "WO1092449" at bounding box center [482, 117] width 257 height 25
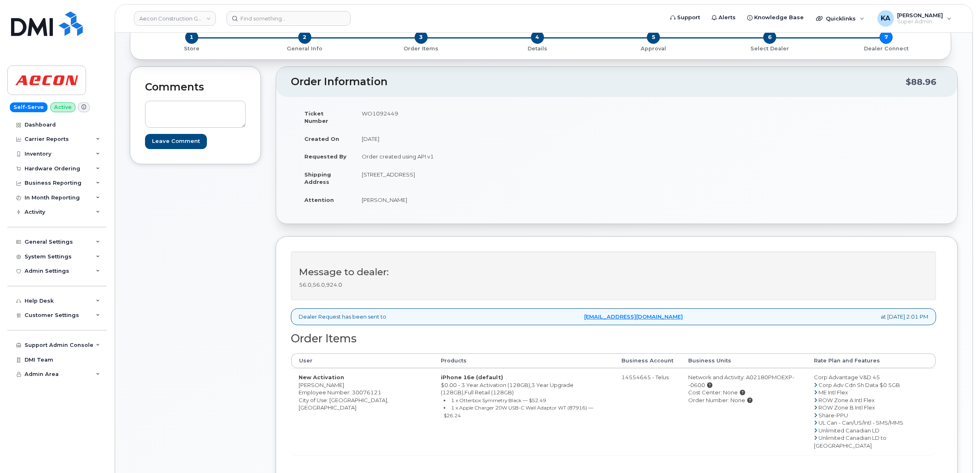
copy td "WO1092449"
drag, startPoint x: 295, startPoint y: 377, endPoint x: 355, endPoint y: 381, distance: 59.5
click at [355, 381] on td "New Activation [PERSON_NAME] Employee Number: 30076121 City of Use: [GEOGRAPHIC…" at bounding box center [362, 411] width 142 height 86
copy td "[PERSON_NAME]"
drag, startPoint x: 355, startPoint y: 166, endPoint x: 407, endPoint y: 169, distance: 51.7
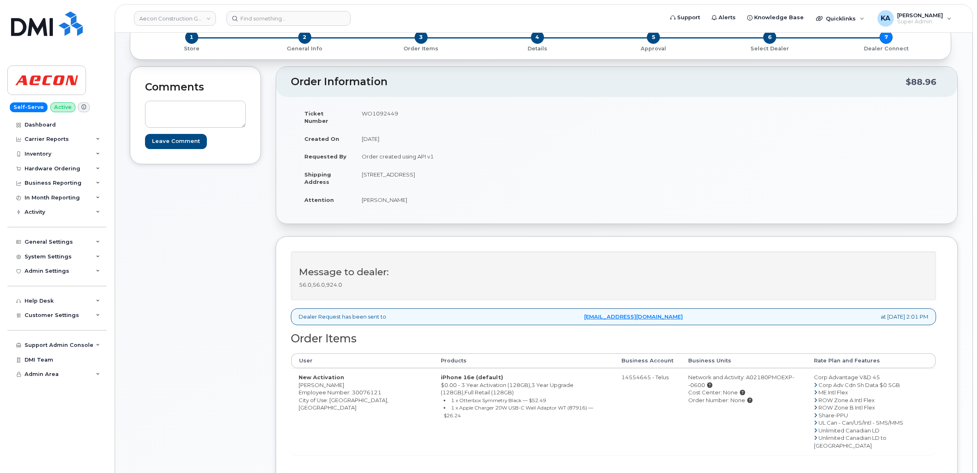
click at [407, 169] on td "[STREET_ADDRESS]" at bounding box center [482, 178] width 257 height 25
copy td "[STREET_ADDRESS]"
click at [418, 167] on td "[STREET_ADDRESS]" at bounding box center [482, 178] width 257 height 25
copy td "Whitby"
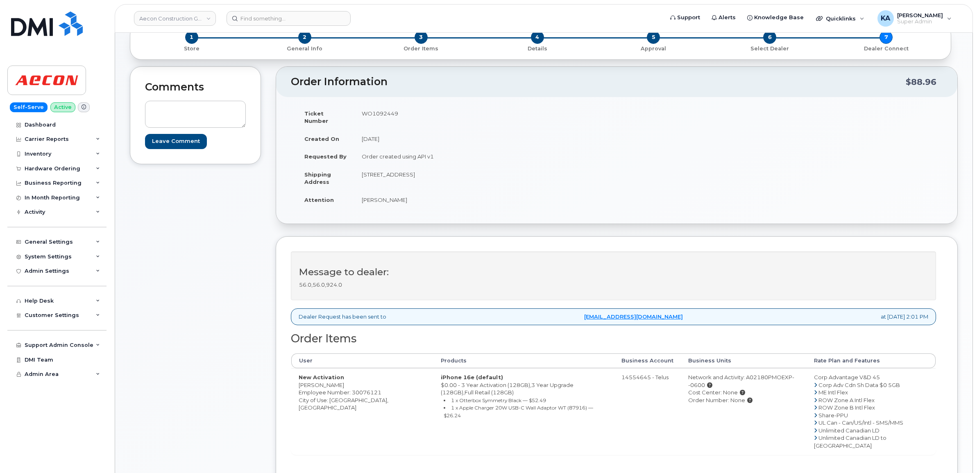
drag, startPoint x: 490, startPoint y: 165, endPoint x: 517, endPoint y: 168, distance: 26.8
click at [516, 168] on td "[STREET_ADDRESS]" at bounding box center [482, 178] width 257 height 25
copy td "L1N 7N5"
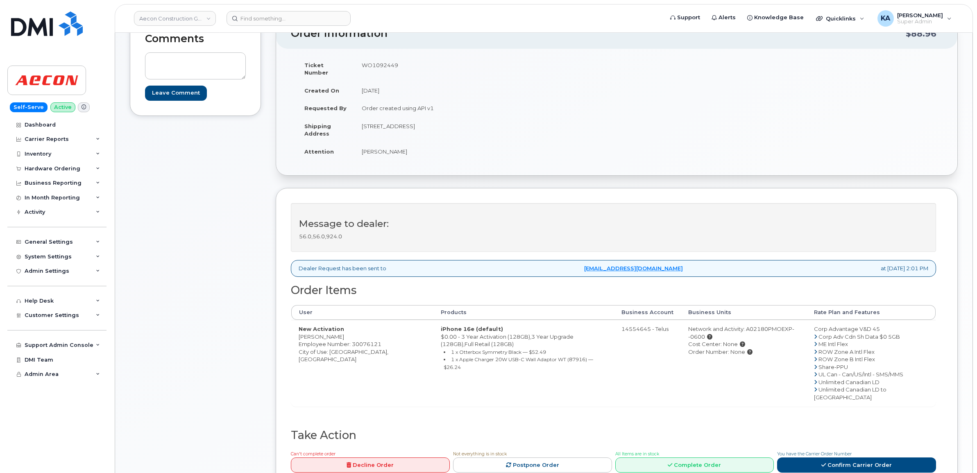
scroll to position [154, 0]
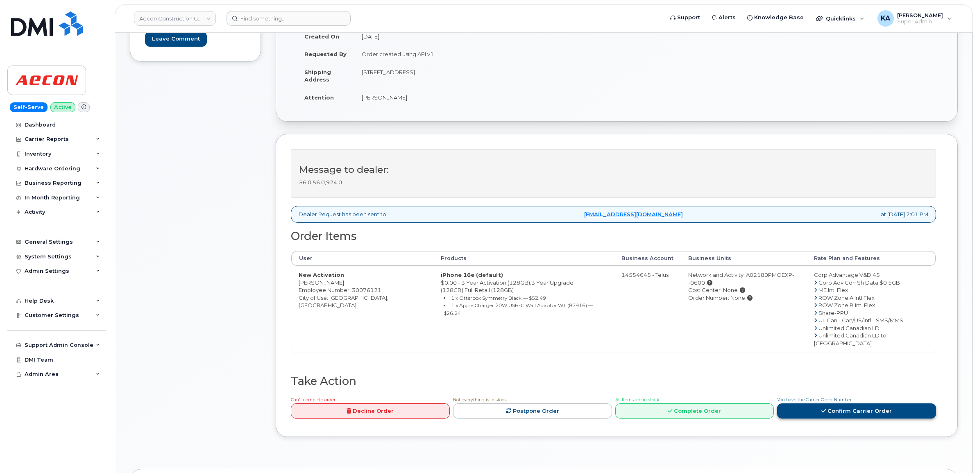
click at [810, 404] on link "Confirm Carrier Order" at bounding box center [856, 411] width 159 height 15
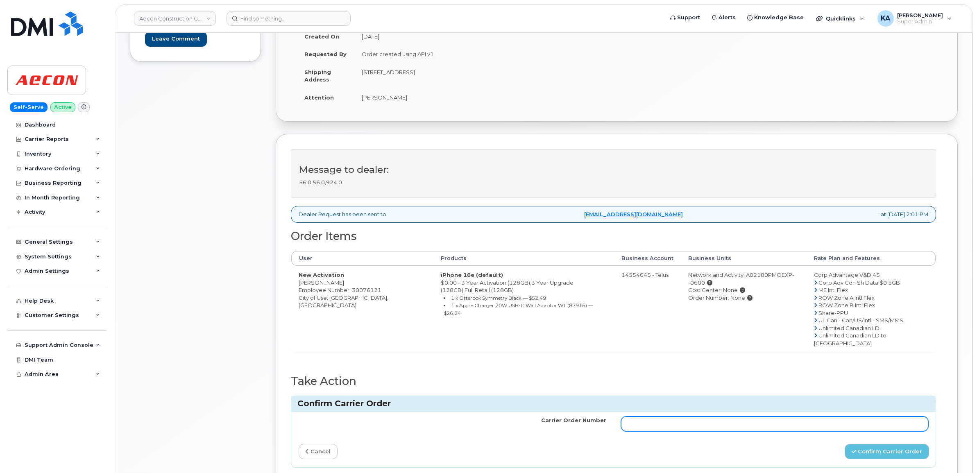
click at [732, 417] on input "Carrier Order Number" at bounding box center [775, 424] width 308 height 15
paste input "TL60029295"
type input "TL60029295"
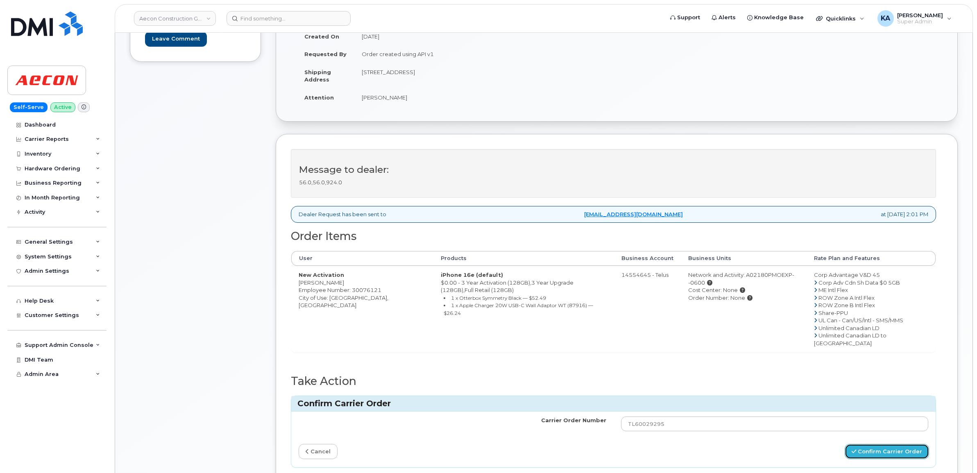
click at [868, 444] on button "Confirm Carrier Order" at bounding box center [887, 451] width 84 height 15
